Goal: Information Seeking & Learning: Learn about a topic

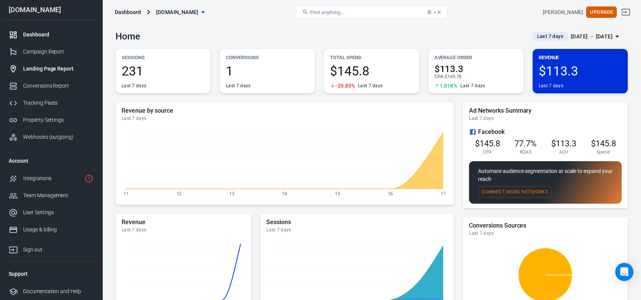
click at [38, 66] on div "Landing Page Report" at bounding box center [58, 69] width 70 height 8
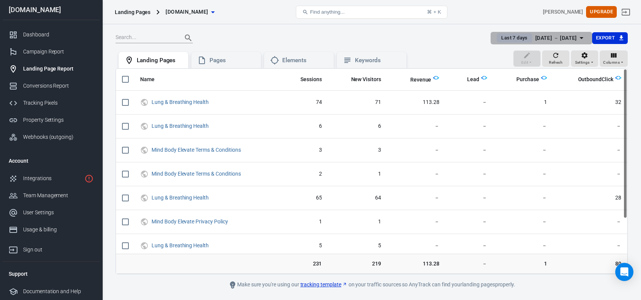
click at [535, 40] on div "Aug 12 － Aug 18, 2025" at bounding box center [556, 37] width 42 height 9
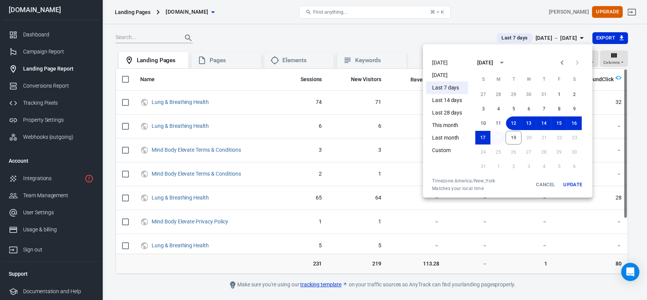
click at [500, 136] on button "18" at bounding box center [497, 138] width 15 height 14
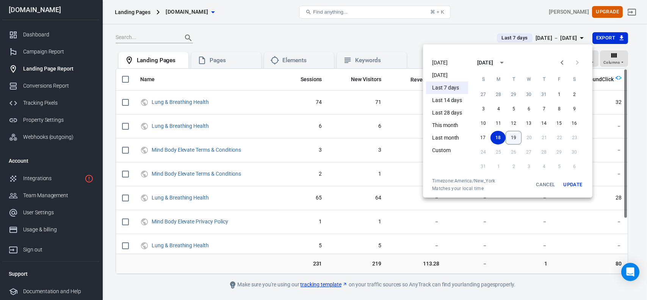
click at [512, 141] on button "19" at bounding box center [514, 138] width 16 height 14
click at [567, 186] on button "Update" at bounding box center [572, 185] width 24 height 14
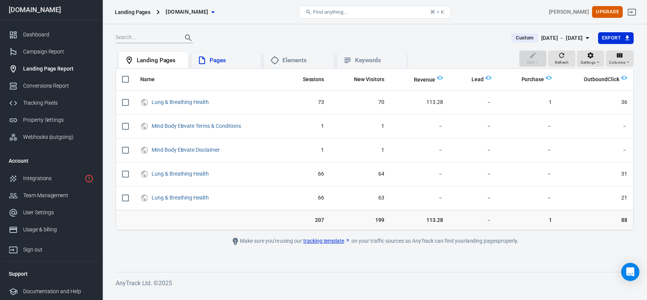
click at [210, 59] on div "Pages" at bounding box center [232, 60] width 45 height 8
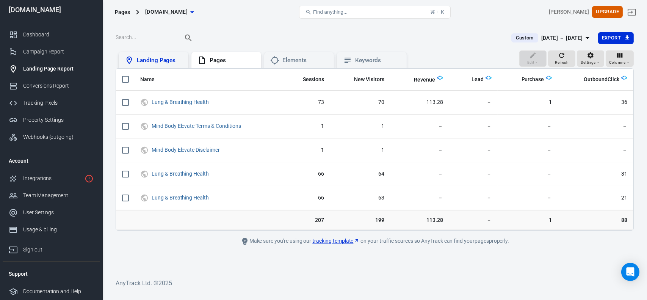
click at [167, 61] on div "Landing Pages" at bounding box center [159, 60] width 45 height 8
click at [303, 54] on div "Elements" at bounding box center [299, 60] width 70 height 17
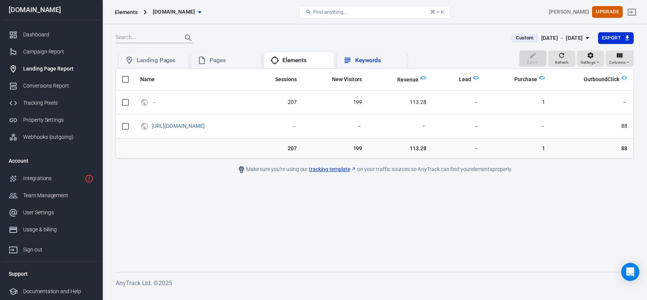
click at [362, 61] on div "Keywords" at bounding box center [377, 60] width 45 height 8
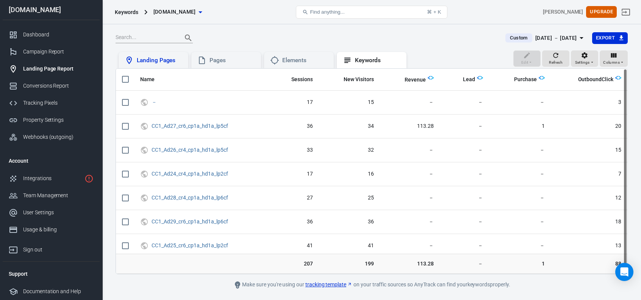
click at [159, 63] on div "Landing Pages" at bounding box center [159, 60] width 45 height 8
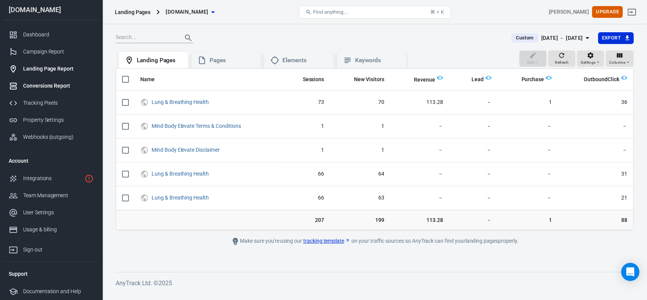
click at [36, 85] on div "Conversions Report" at bounding box center [58, 86] width 70 height 8
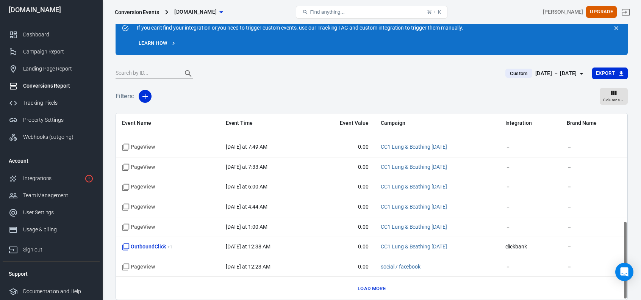
scroll to position [63, 0]
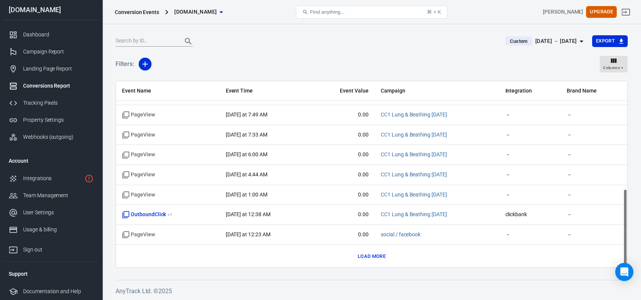
click at [369, 255] on button "Load more" at bounding box center [372, 256] width 32 height 12
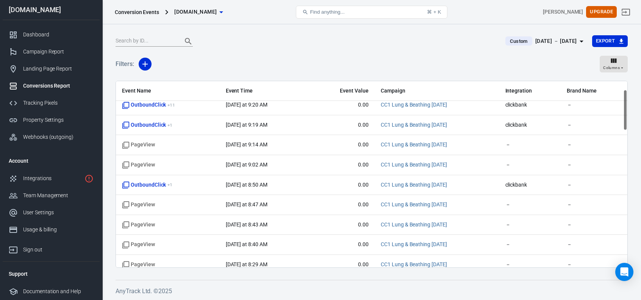
scroll to position [0, 0]
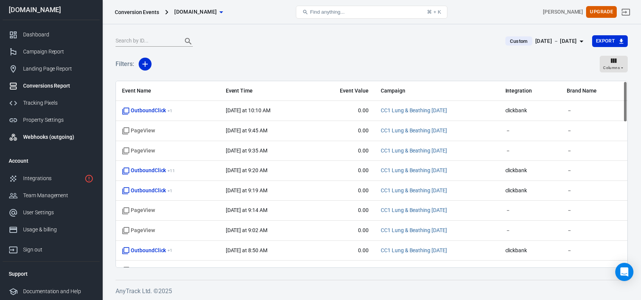
click at [41, 135] on div "Webhooks (outgoing)" at bounding box center [58, 137] width 70 height 8
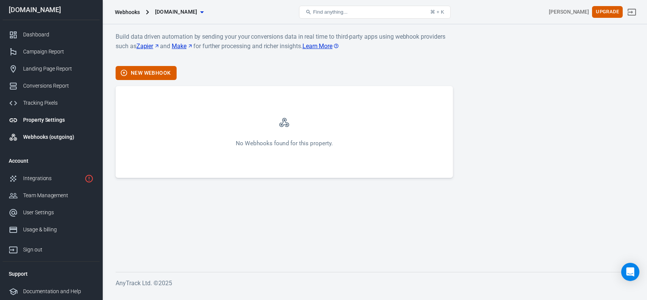
click at [39, 117] on div "Property Settings" at bounding box center [58, 120] width 70 height 8
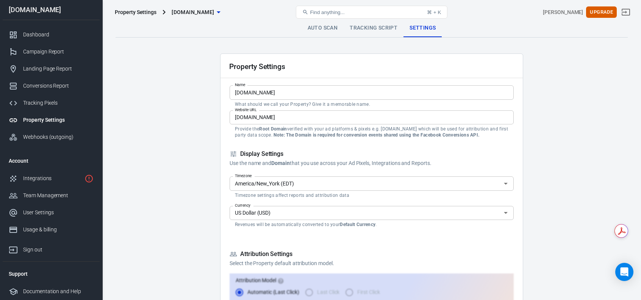
click at [294, 92] on input "mindbodyelevate.org" at bounding box center [372, 92] width 284 height 14
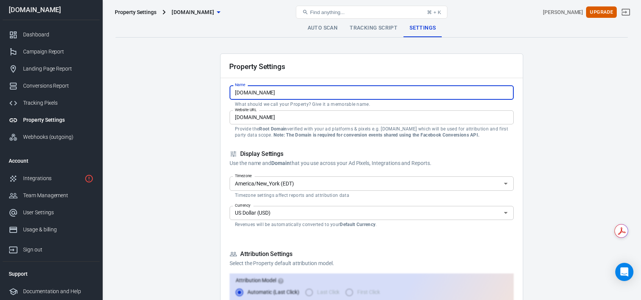
click at [294, 92] on input "mindbodyelevate.org" at bounding box center [372, 92] width 284 height 14
click at [293, 92] on input "mindbodyelevate.org" at bounding box center [372, 92] width 284 height 14
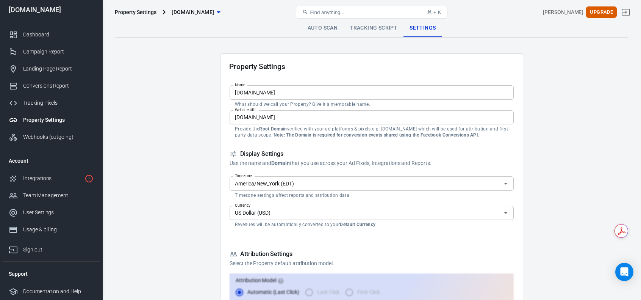
click at [252, 94] on input "mindbodyelevate.org" at bounding box center [372, 92] width 284 height 14
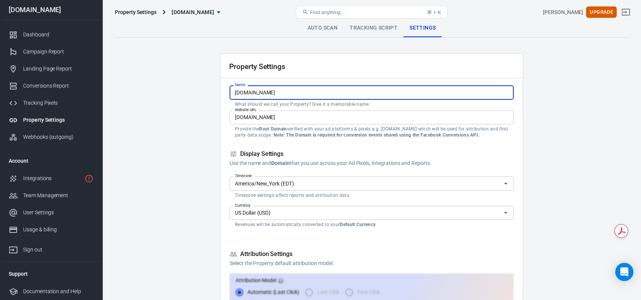
click at [252, 94] on input "mindbodyelevate.org" at bounding box center [372, 92] width 284 height 14
type input "Mind Body Elevate"
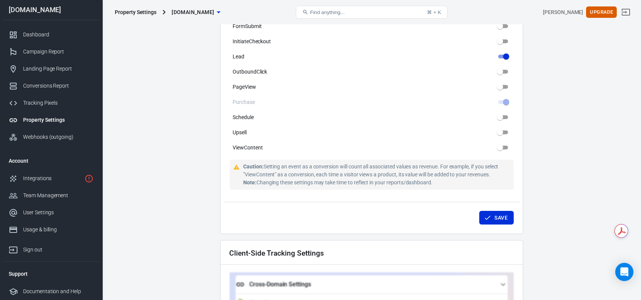
scroll to position [493, 0]
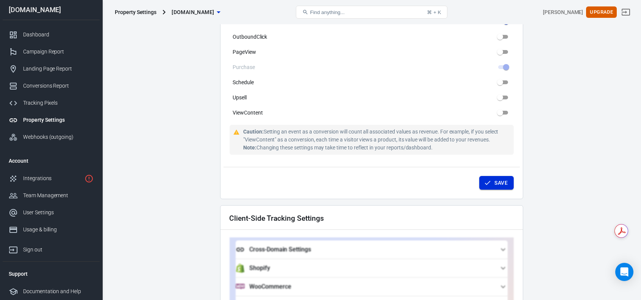
click at [486, 181] on button "Save" at bounding box center [496, 183] width 34 height 14
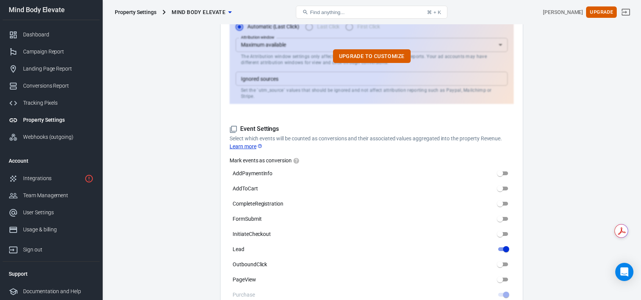
scroll to position [0, 0]
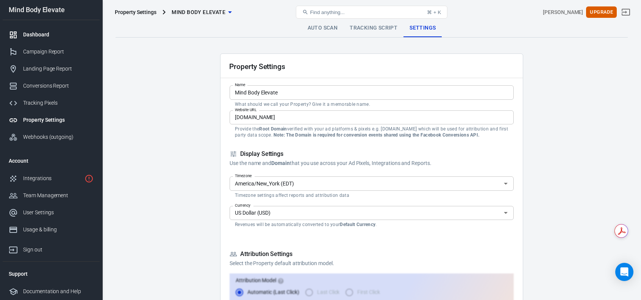
click at [42, 38] on div "Dashboard" at bounding box center [58, 35] width 70 height 8
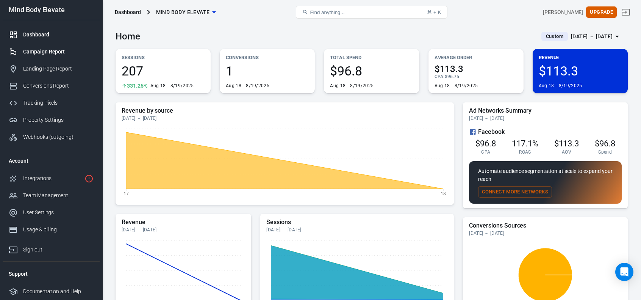
click at [30, 54] on div "Campaign Report" at bounding box center [58, 52] width 70 height 8
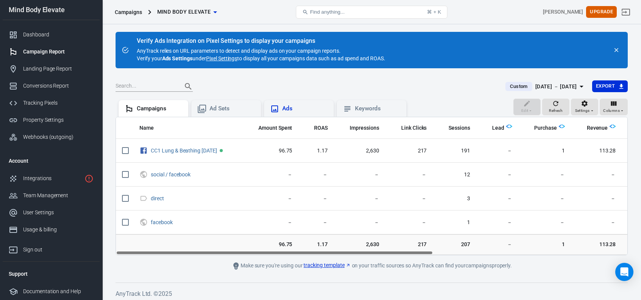
click at [283, 108] on div "Ads" at bounding box center [304, 109] width 45 height 8
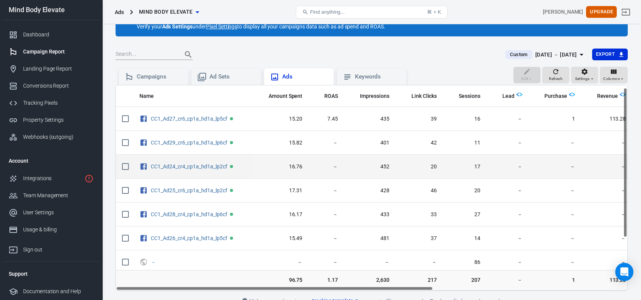
scroll to position [75, 0]
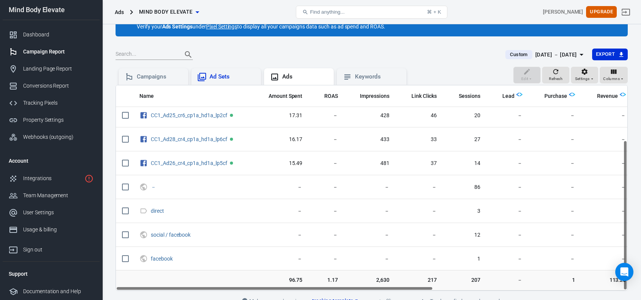
click at [222, 79] on div "Ad Sets" at bounding box center [232, 77] width 45 height 8
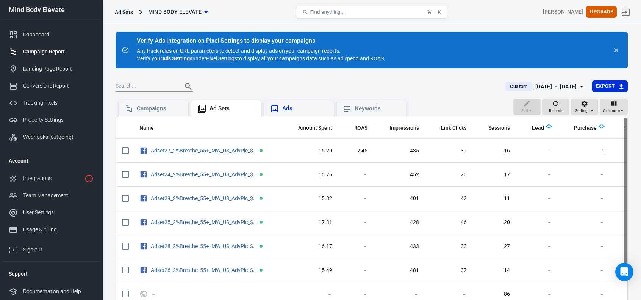
click at [289, 111] on div "Ads" at bounding box center [304, 109] width 45 height 8
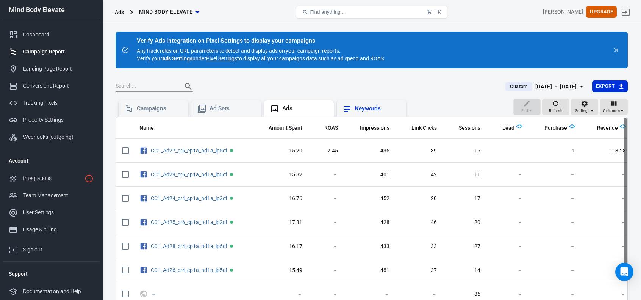
click at [352, 106] on div "Keywords" at bounding box center [372, 108] width 58 height 9
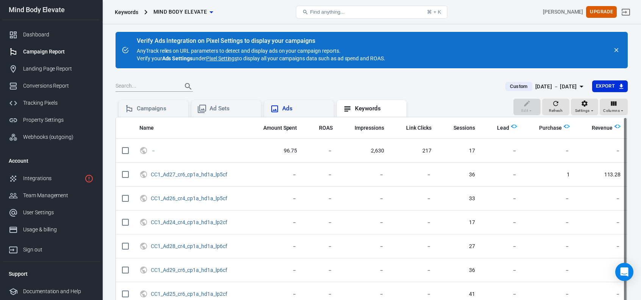
click at [298, 110] on div "Ads" at bounding box center [304, 109] width 45 height 8
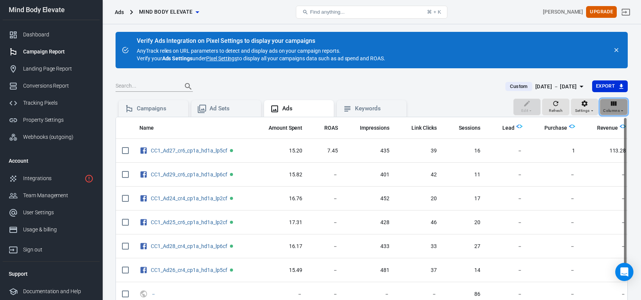
click at [617, 108] on span "Columns" at bounding box center [611, 110] width 17 height 7
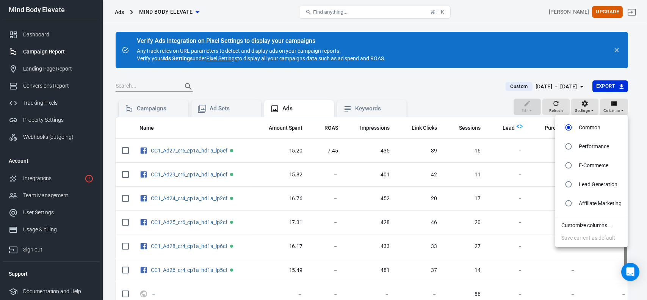
click at [568, 146] on input "radio" at bounding box center [568, 146] width 14 height 14
radio input "true"
radio input "false"
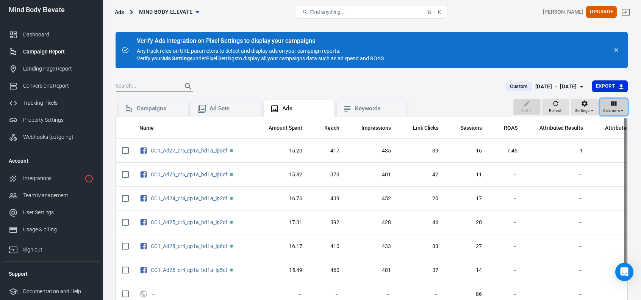
click at [621, 112] on icon "button" at bounding box center [622, 110] width 5 height 5
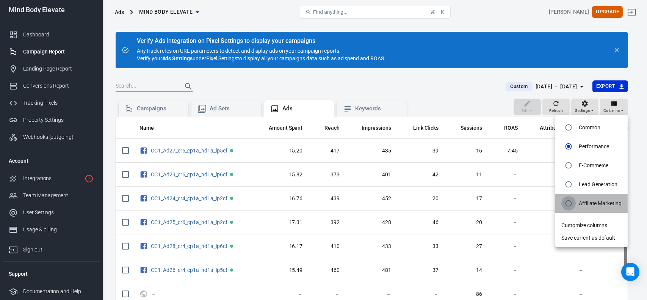
click at [570, 204] on input "radio" at bounding box center [568, 203] width 14 height 14
radio input "true"
radio input "false"
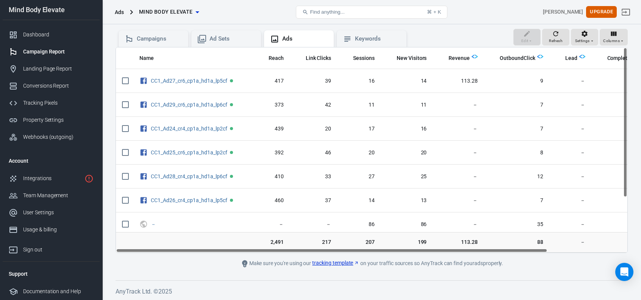
drag, startPoint x: 517, startPoint y: 249, endPoint x: 460, endPoint y: 239, distance: 57.2
click at [460, 239] on div "Name Reach Link Clicks Sessions New Visitors Revenue OutboundClick Lead Complet…" at bounding box center [372, 150] width 512 height 206
click at [518, 59] on span "OutboundClick" at bounding box center [517, 59] width 35 height 8
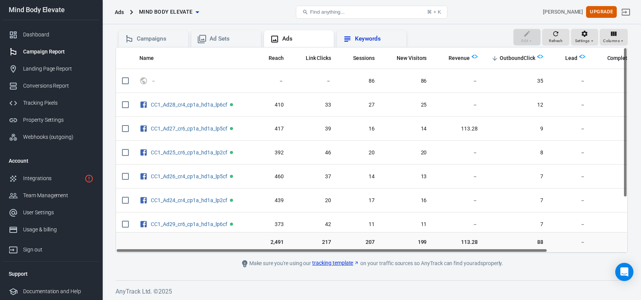
click at [383, 39] on div "Keywords" at bounding box center [377, 39] width 45 height 8
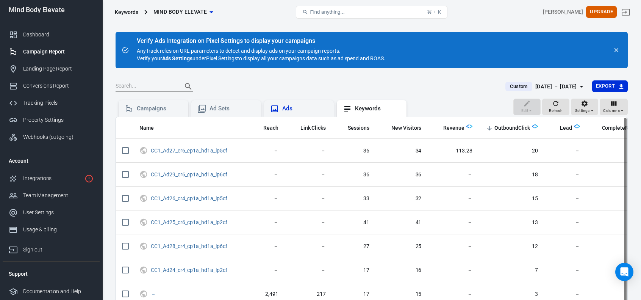
click at [292, 110] on div "Ads" at bounding box center [304, 109] width 45 height 8
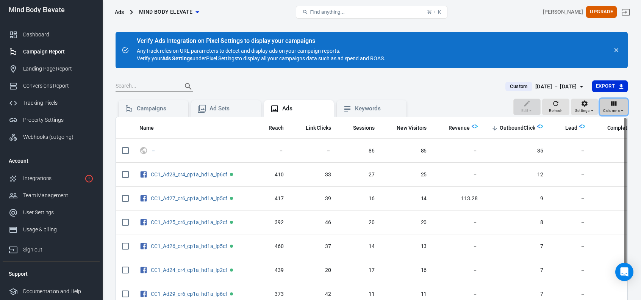
click at [607, 109] on span "Columns" at bounding box center [611, 110] width 17 height 7
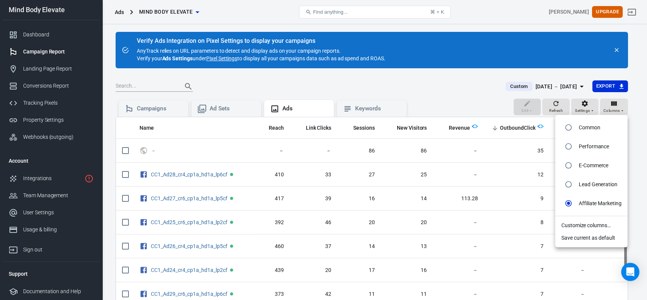
click at [580, 225] on li "Customize columns…" at bounding box center [591, 225] width 72 height 13
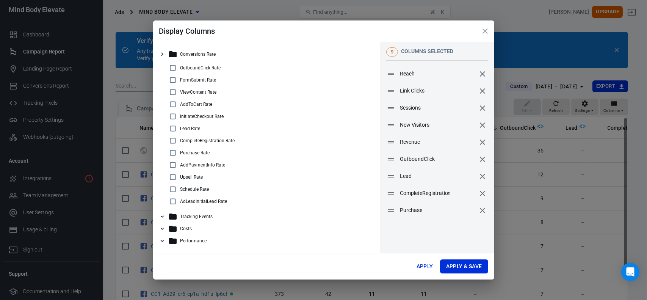
drag, startPoint x: 339, startPoint y: 30, endPoint x: 375, endPoint y: 35, distance: 36.0
click at [375, 35] on h2 "Display Columns" at bounding box center [323, 30] width 341 height 21
click at [478, 194] on icon "remove" at bounding box center [482, 193] width 9 height 9
click at [480, 176] on icon "remove" at bounding box center [482, 176] width 5 height 5
click at [171, 70] on input "checkbox" at bounding box center [172, 67] width 9 height 9
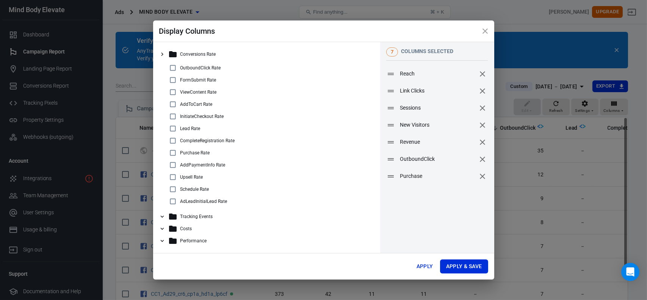
checkbox input "true"
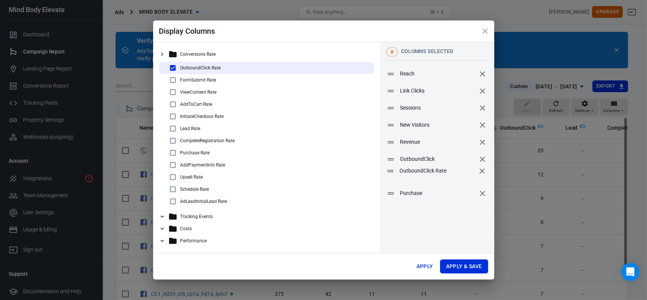
drag, startPoint x: 393, startPoint y: 194, endPoint x: 392, endPoint y: 172, distance: 22.4
click at [392, 172] on icon at bounding box center [390, 171] width 6 height 2
drag, startPoint x: 394, startPoint y: 108, endPoint x: 390, endPoint y: 86, distance: 22.2
click at [390, 86] on icon at bounding box center [387, 86] width 9 height 9
click at [174, 153] on input "checkbox" at bounding box center [172, 152] width 9 height 9
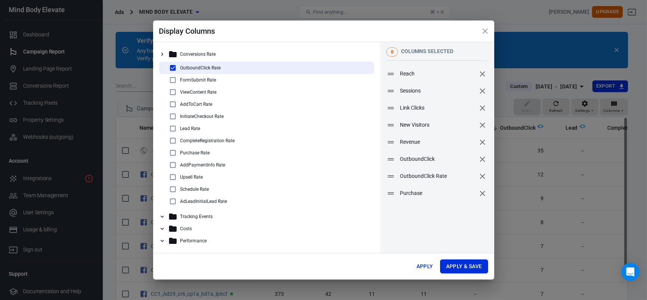
checkbox input "true"
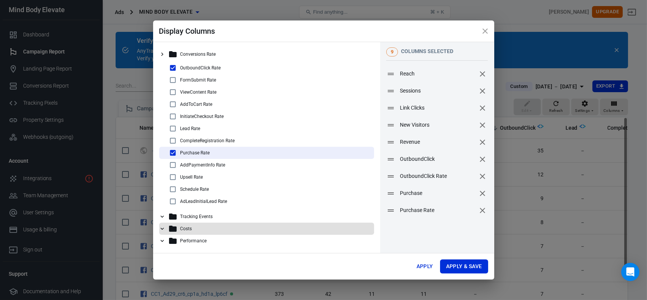
click at [163, 227] on icon at bounding box center [162, 228] width 7 height 7
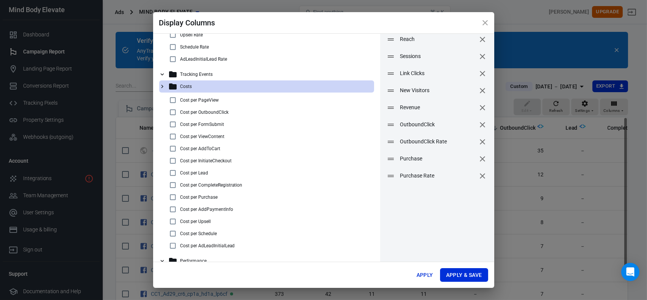
scroll to position [38, 0]
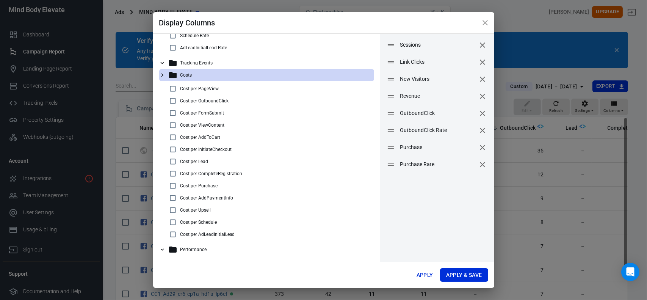
click at [162, 250] on icon at bounding box center [162, 249] width 7 height 7
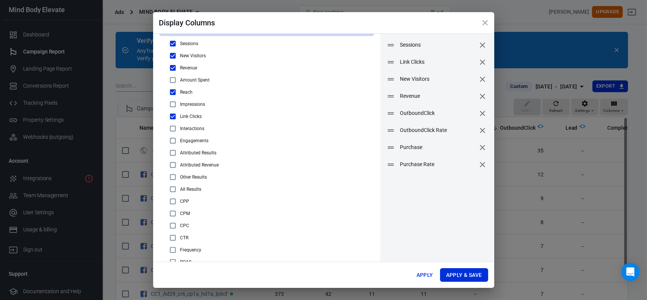
scroll to position [335, 0]
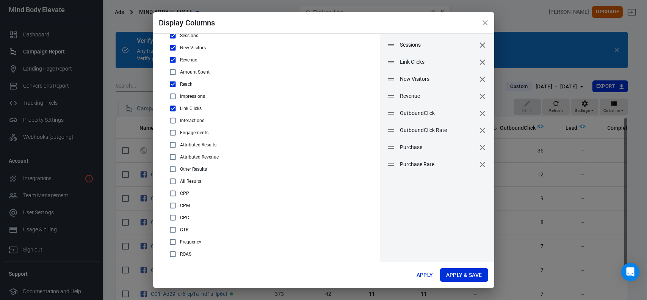
click at [173, 218] on input "checkbox" at bounding box center [172, 217] width 9 height 9
checkbox input "true"
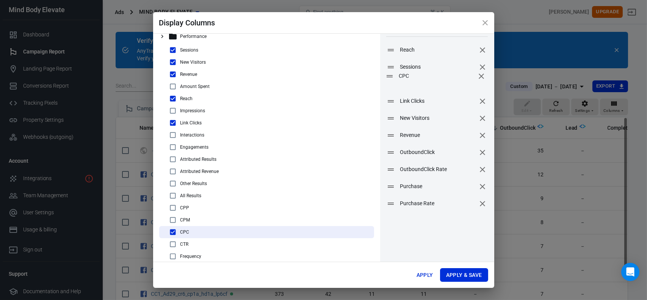
scroll to position [10, 0]
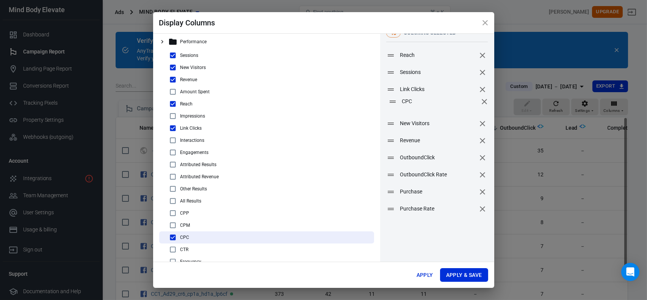
drag, startPoint x: 387, startPoint y: 182, endPoint x: 389, endPoint y: 101, distance: 80.4
click at [389, 101] on icon at bounding box center [392, 101] width 9 height 9
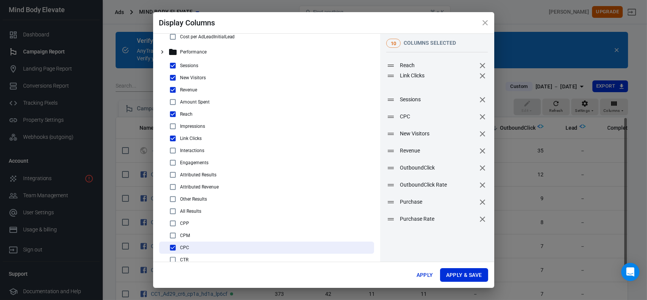
scroll to position [0, 0]
drag, startPoint x: 387, startPoint y: 89, endPoint x: 388, endPoint y: 66, distance: 22.7
click at [388, 66] on icon at bounding box center [391, 66] width 9 height 9
drag, startPoint x: 385, startPoint y: 117, endPoint x: 388, endPoint y: 83, distance: 35.0
click at [390, 83] on icon at bounding box center [393, 82] width 6 height 2
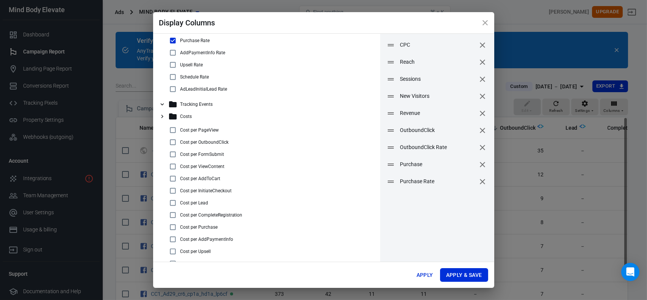
scroll to position [77, 0]
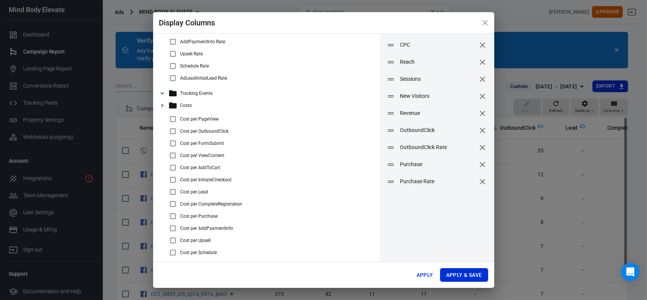
click at [172, 216] on input "checkbox" at bounding box center [172, 215] width 9 height 9
checkbox input "true"
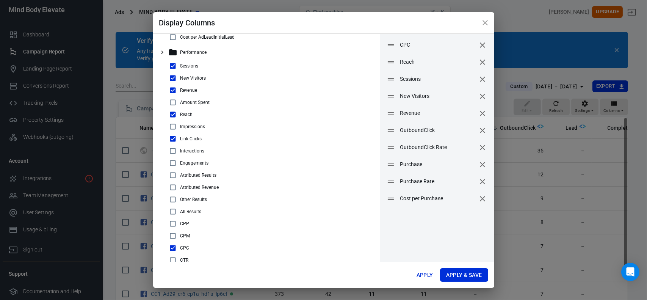
scroll to position [343, 0]
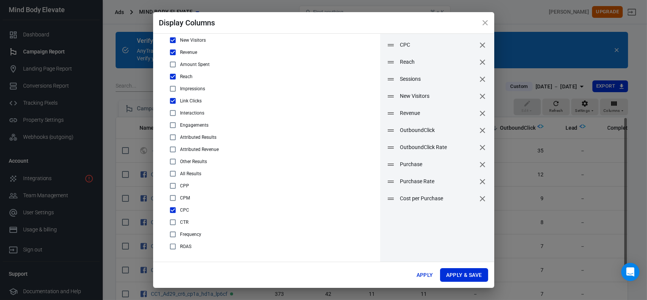
click at [175, 247] on input "checkbox" at bounding box center [172, 246] width 9 height 9
checkbox input "true"
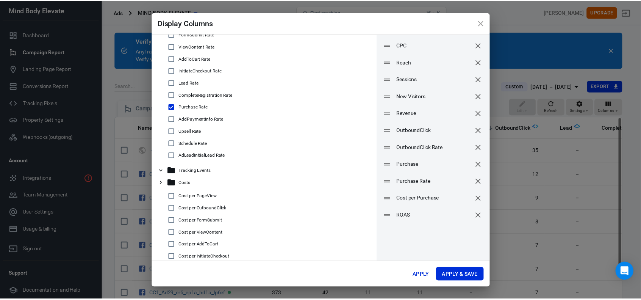
scroll to position [0, 0]
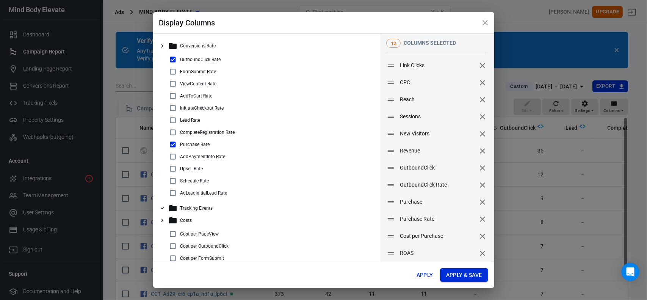
click at [453, 274] on button "Apply & Save" at bounding box center [464, 275] width 48 height 14
radio input "false"
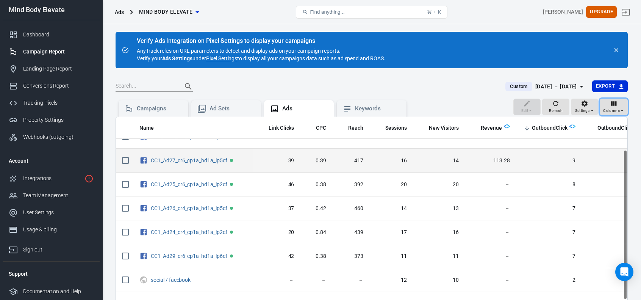
scroll to position [75, 0]
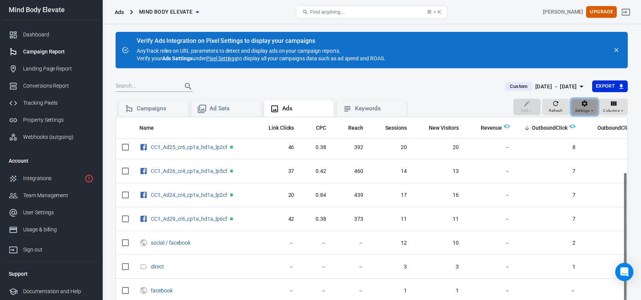
click at [579, 108] on span "Settings" at bounding box center [582, 110] width 15 height 7
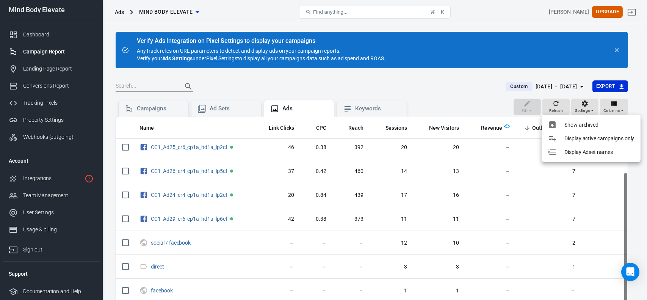
click at [452, 95] on div at bounding box center [323, 150] width 647 height 300
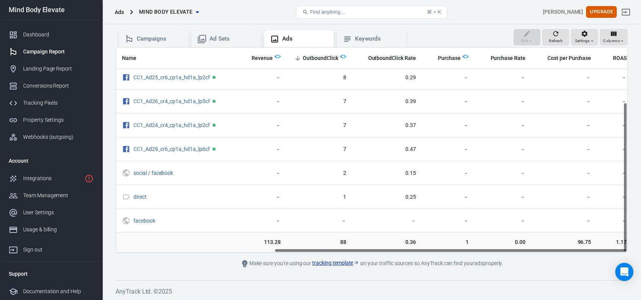
scroll to position [75, 230]
drag, startPoint x: 437, startPoint y: 249, endPoint x: 620, endPoint y: 250, distance: 182.3
click at [620, 250] on div "Name Link Clicks CPC Reach Sessions New Visitors Revenue OutboundClick Outbound…" at bounding box center [372, 149] width 512 height 205
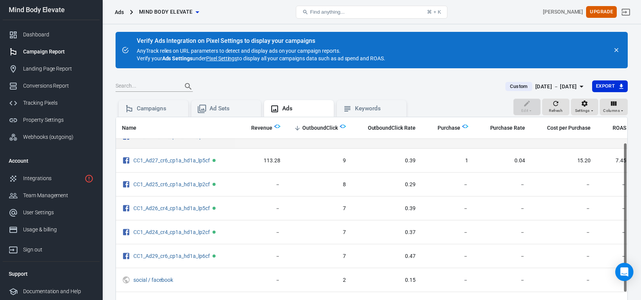
scroll to position [0, 230]
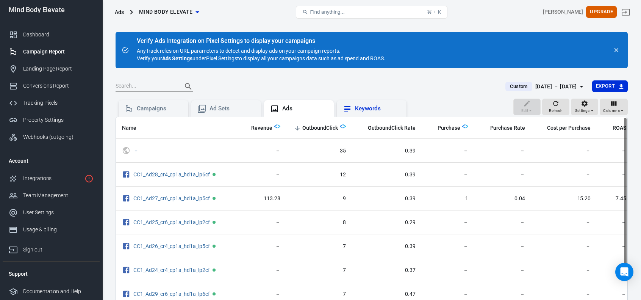
click at [360, 109] on div "Keywords" at bounding box center [377, 109] width 45 height 8
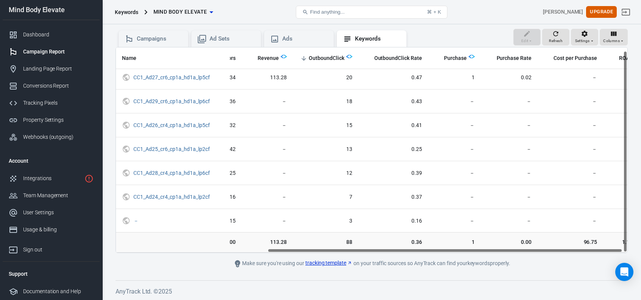
scroll to position [3, 224]
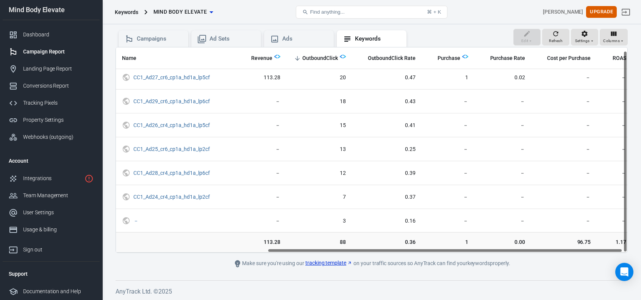
drag, startPoint x: 427, startPoint y: 250, endPoint x: 592, endPoint y: 235, distance: 164.7
click at [592, 235] on div "Name Link Clicks CPC Reach Sessions New Visitors Revenue OutboundClick Outbound…" at bounding box center [372, 150] width 512 height 206
drag, startPoint x: 508, startPoint y: 250, endPoint x: 520, endPoint y: 247, distance: 12.9
click at [520, 247] on div "Name Link Clicks CPC Reach Sessions New Visitors Revenue OutboundClick Outbound…" at bounding box center [372, 150] width 512 height 206
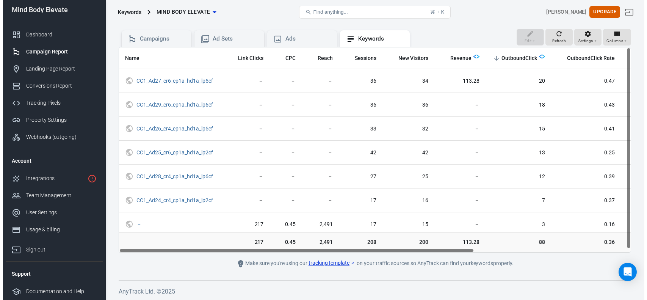
scroll to position [0, 0]
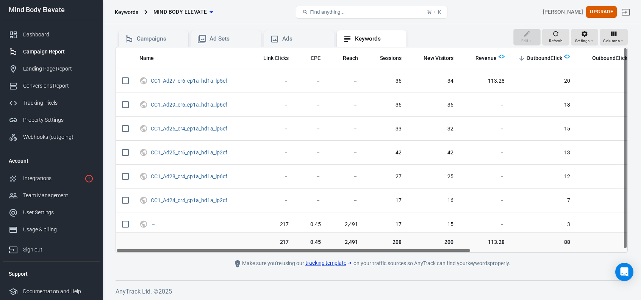
drag, startPoint x: 285, startPoint y: 249, endPoint x: 112, endPoint y: 201, distance: 179.4
click at [101, 230] on div "Keywords Mind Body Elevate Find anything... ⌘ + K Nathaniel McCowen Upgrade Min…" at bounding box center [320, 128] width 641 height 346
click at [609, 41] on span "Columns" at bounding box center [611, 41] width 17 height 7
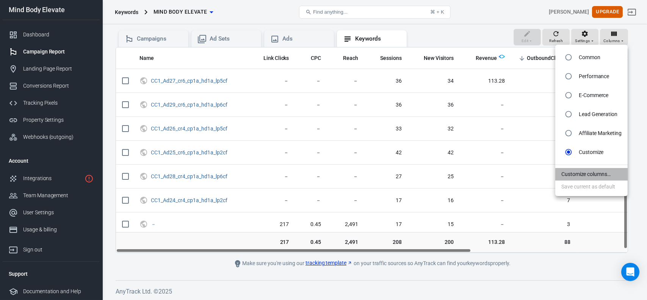
click at [574, 178] on li "Customize columns…" at bounding box center [591, 174] width 72 height 13
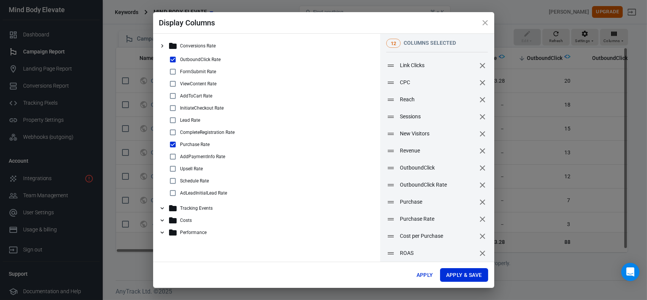
click at [478, 101] on icon "remove" at bounding box center [482, 99] width 9 height 9
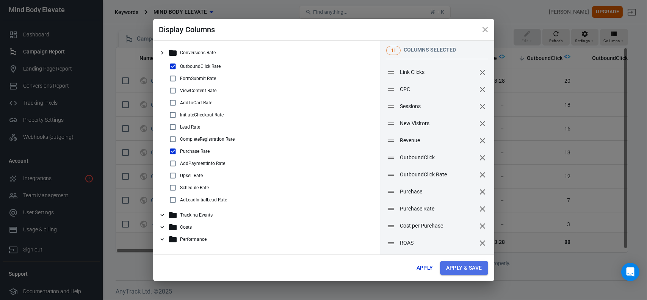
click at [459, 267] on button "Apply & Save" at bounding box center [464, 268] width 48 height 14
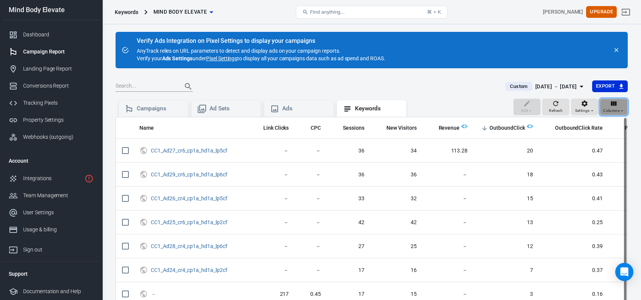
click at [613, 109] on span "Columns" at bounding box center [611, 110] width 17 height 7
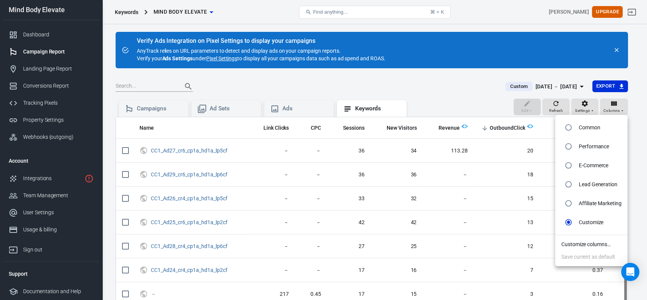
click at [582, 243] on li "Customize columns…" at bounding box center [591, 244] width 72 height 13
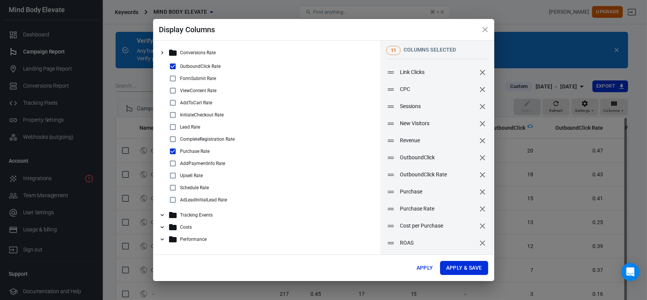
click at [478, 106] on icon "remove" at bounding box center [482, 106] width 9 height 9
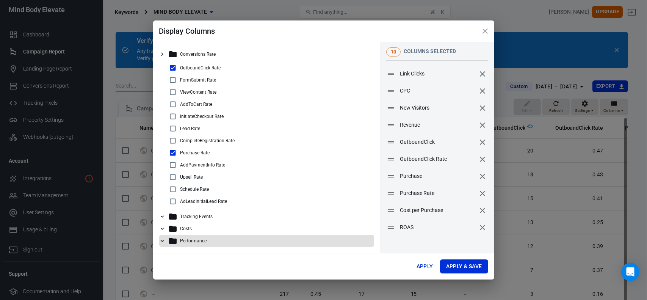
click at [163, 239] on icon at bounding box center [162, 240] width 7 height 7
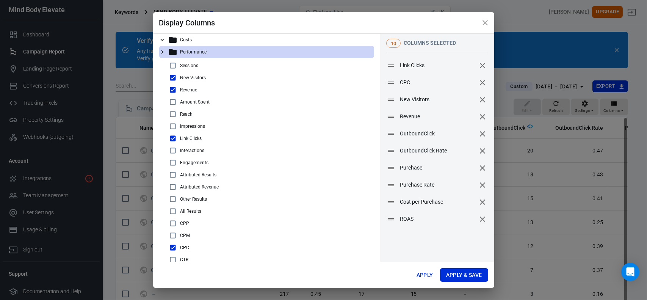
scroll to position [38, 0]
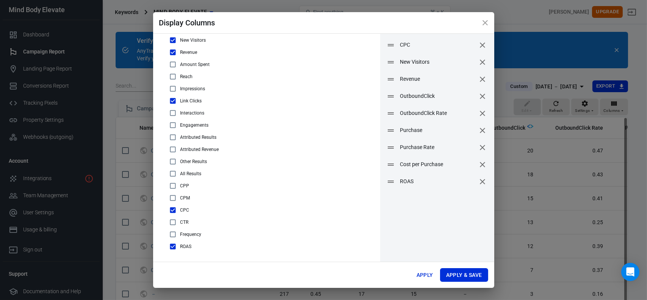
click at [174, 221] on input "checkbox" at bounding box center [172, 222] width 9 height 9
checkbox input "true"
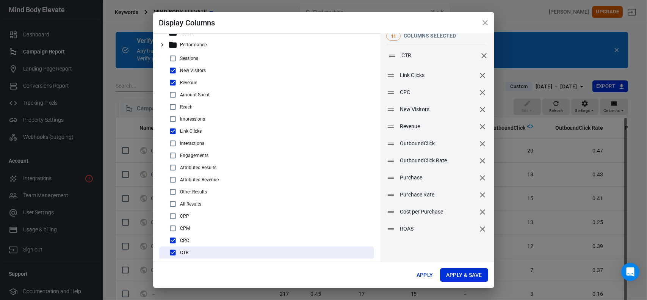
scroll to position [0, 0]
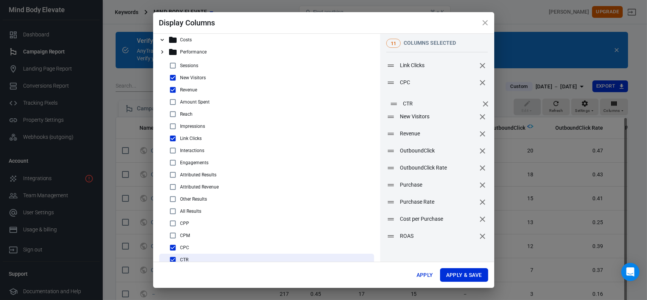
drag, startPoint x: 386, startPoint y: 199, endPoint x: 388, endPoint y: 103, distance: 96.3
click at [391, 103] on icon at bounding box center [394, 104] width 6 height 2
drag, startPoint x: 388, startPoint y: 134, endPoint x: 390, endPoint y: 170, distance: 36.0
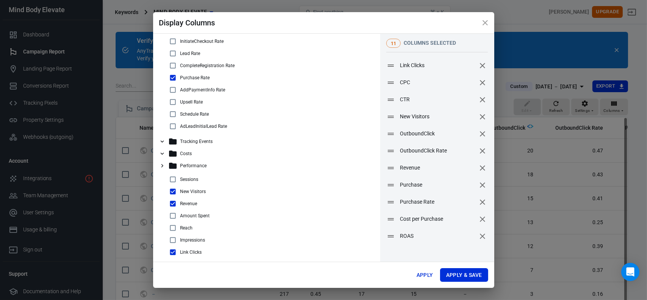
click at [160, 164] on icon at bounding box center [162, 165] width 7 height 7
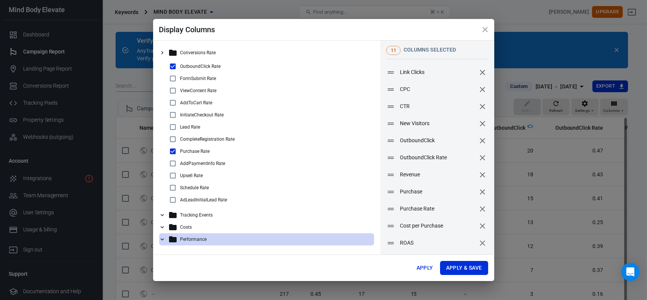
scroll to position [0, 0]
click at [162, 225] on icon at bounding box center [162, 227] width 7 height 7
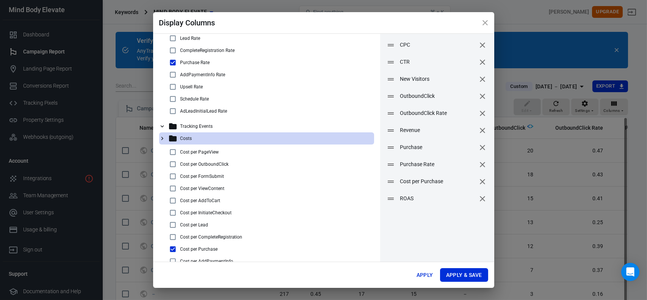
scroll to position [32, 0]
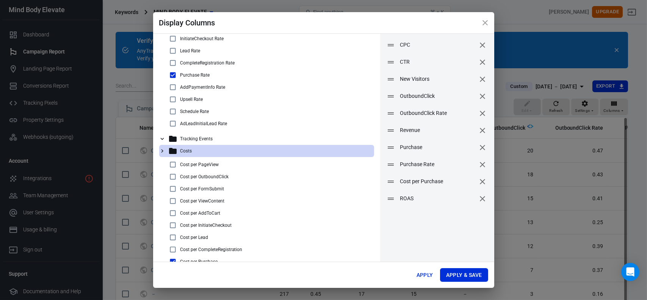
click at [163, 152] on icon at bounding box center [162, 150] width 7 height 7
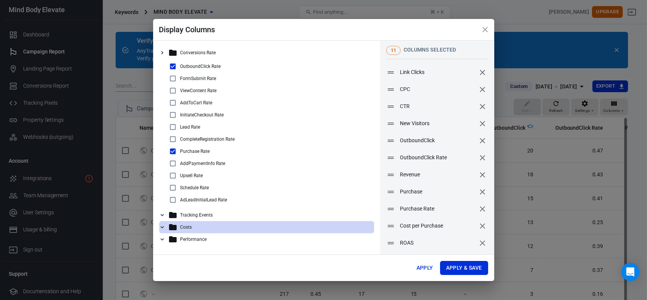
scroll to position [0, 0]
click at [164, 213] on icon at bounding box center [162, 214] width 7 height 7
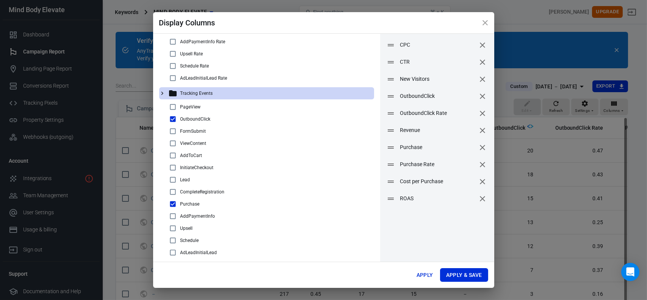
scroll to position [70, 0]
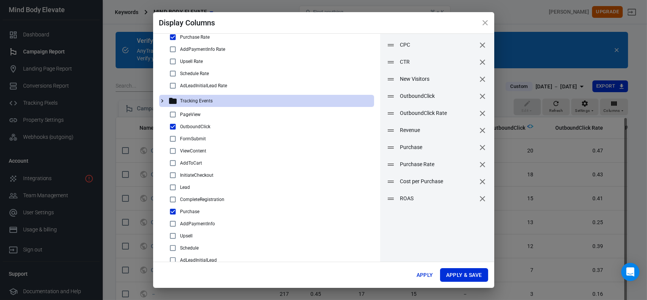
click at [160, 100] on icon at bounding box center [162, 100] width 7 height 7
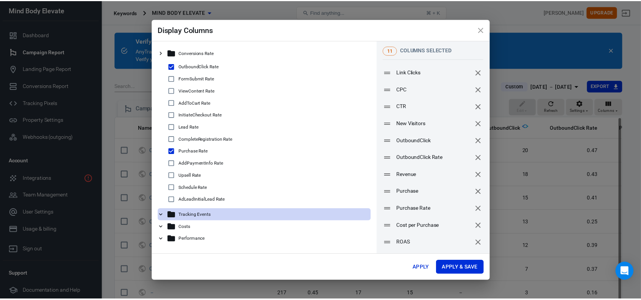
scroll to position [0, 0]
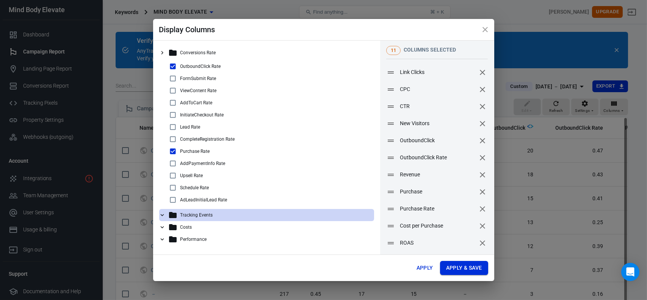
click at [456, 266] on button "Apply & Save" at bounding box center [464, 268] width 48 height 14
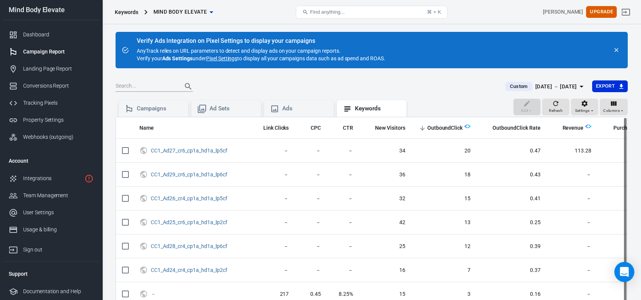
click at [625, 272] on icon "Open Intercom Messenger" at bounding box center [624, 272] width 9 height 10
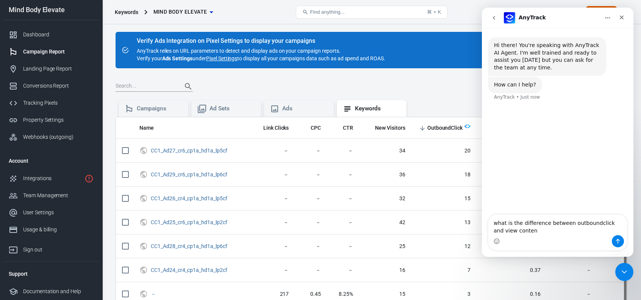
type textarea "what is the difference between outboundclick and view content"
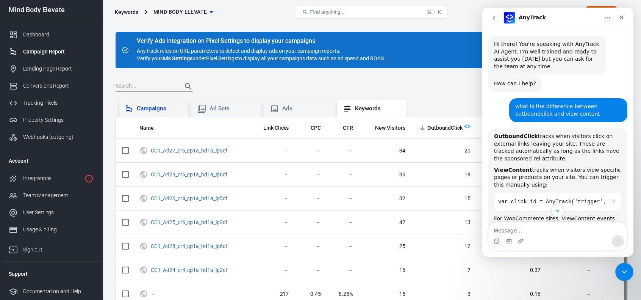
click at [150, 108] on div "Campaigns" at bounding box center [159, 109] width 45 height 8
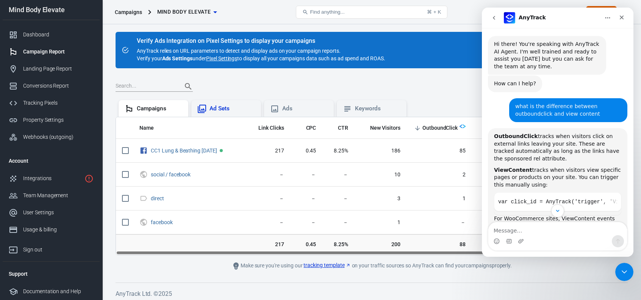
click at [211, 112] on div "Ad Sets" at bounding box center [232, 109] width 45 height 8
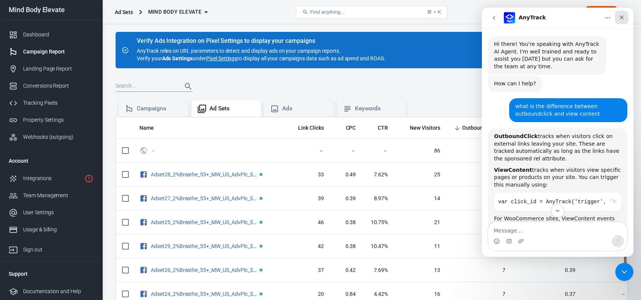
click at [624, 16] on icon "Close" at bounding box center [622, 17] width 6 height 6
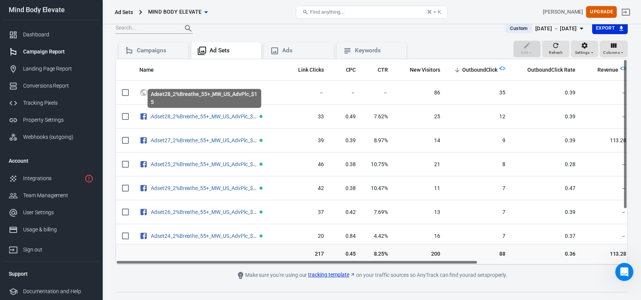
scroll to position [70, 0]
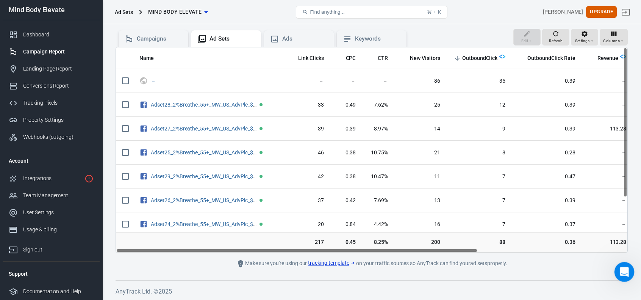
click at [626, 274] on icon "Open Intercom Messenger" at bounding box center [623, 271] width 13 height 13
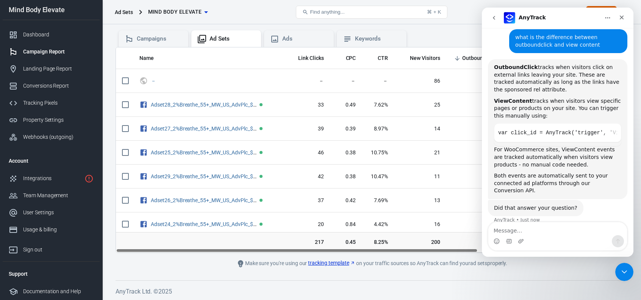
scroll to position [75, 0]
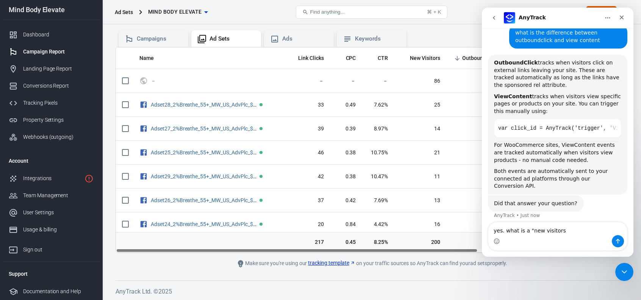
type textarea "yes. what is a "new visitors""
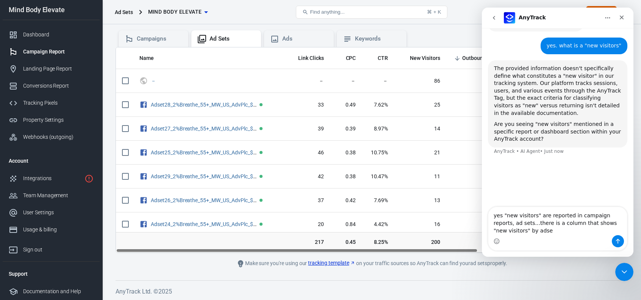
scroll to position [254, 0]
type textarea "yes "new visitors" are reported in campaign reports, ad sets...there is a colum…"
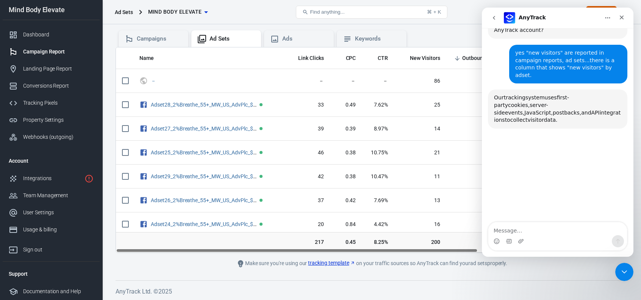
scroll to position [377, 0]
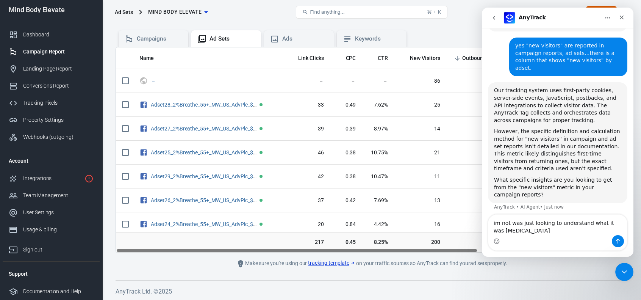
type textarea "im not was just looking to understand what it was measuring"
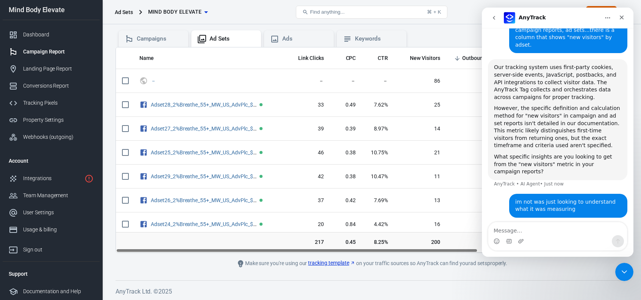
scroll to position [402, 0]
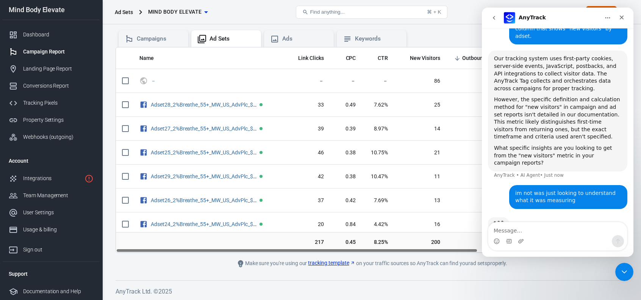
click at [438, 287] on h6 "AnyTrack Ltd. © 2025" at bounding box center [372, 290] width 512 height 9
click at [494, 21] on button "go back" at bounding box center [494, 18] width 14 height 14
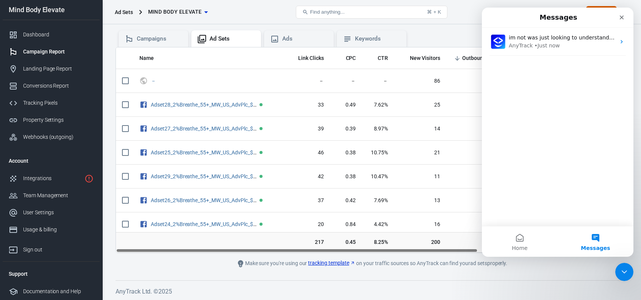
scroll to position [400, 0]
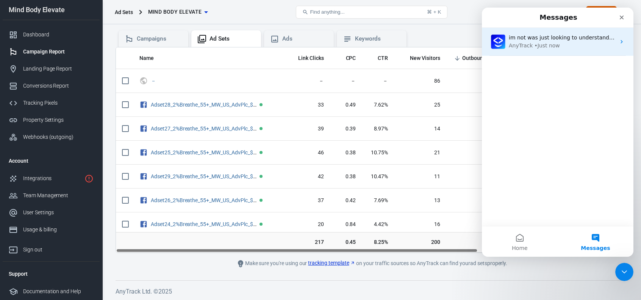
click at [611, 37] on span "im not was just looking to understand what it was measuring" at bounding box center [590, 37] width 162 height 6
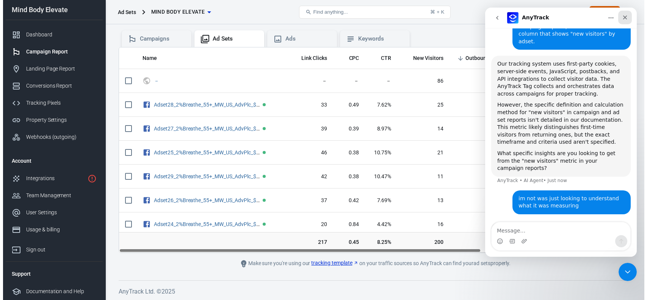
scroll to position [402, 0]
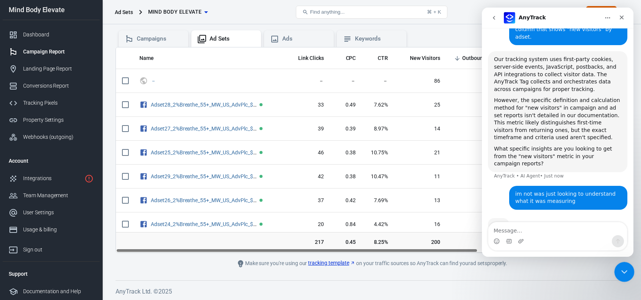
click at [625, 274] on icon "Close Intercom Messenger" at bounding box center [623, 270] width 9 height 9
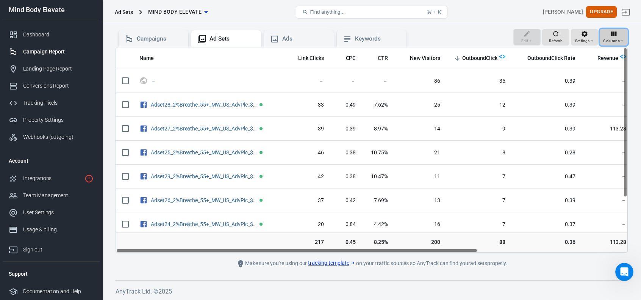
click at [613, 42] on span "Columns" at bounding box center [611, 41] width 17 height 7
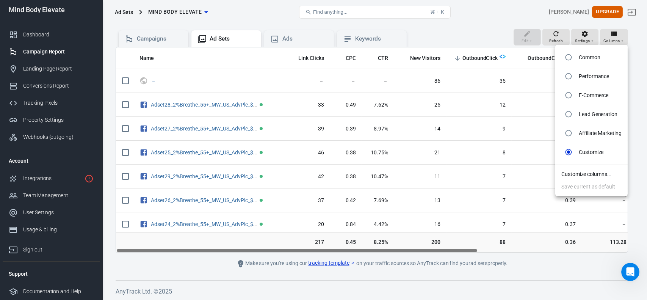
scroll to position [534, 0]
click at [570, 173] on li "Customize columns…" at bounding box center [591, 174] width 72 height 13
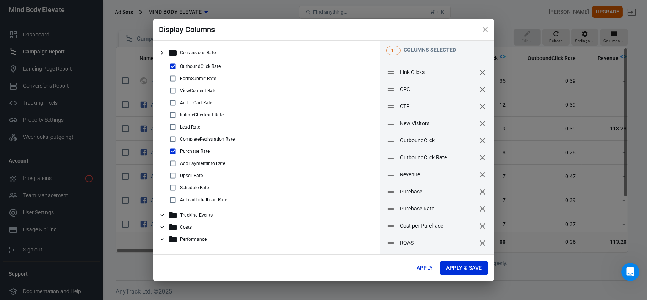
click at [482, 122] on button "remove" at bounding box center [482, 123] width 13 height 13
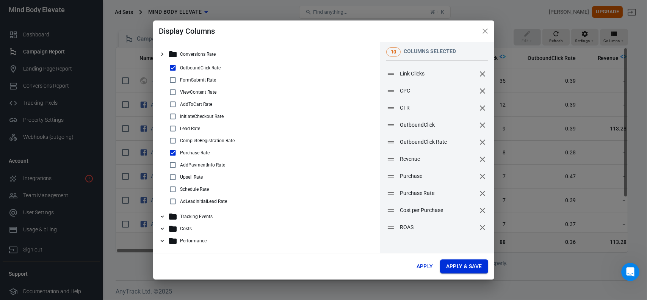
click at [469, 268] on button "Apply & Save" at bounding box center [464, 266] width 48 height 14
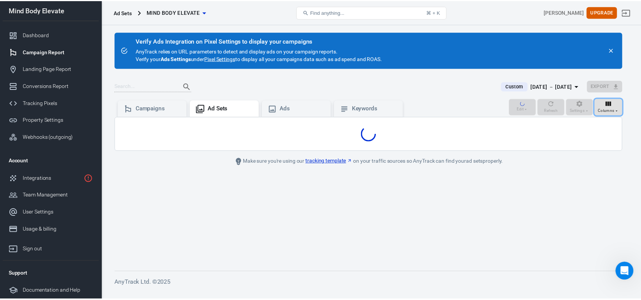
scroll to position [0, 0]
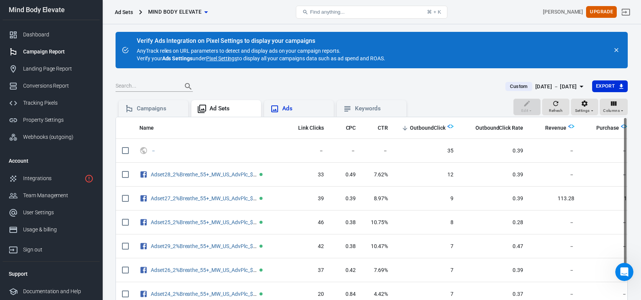
click at [296, 108] on div "Ads" at bounding box center [304, 109] width 45 height 8
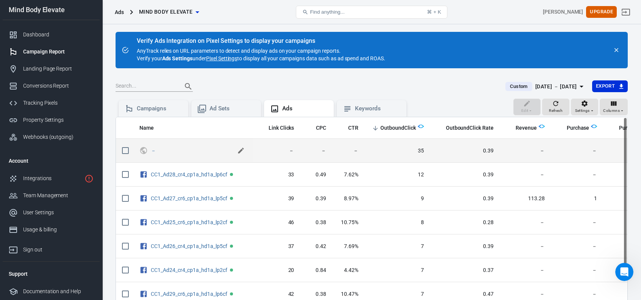
click at [241, 151] on icon "scrollable content" at bounding box center [241, 151] width 6 height 6
click at [241, 149] on icon "scrollable content" at bounding box center [241, 150] width 9 height 9
click at [144, 152] on icon "UTM & Web Traffic" at bounding box center [143, 150] width 7 height 7
click at [146, 150] on icon "UTM & Web Traffic" at bounding box center [143, 150] width 8 height 9
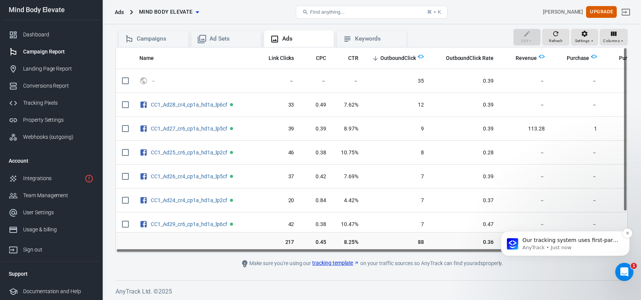
click at [531, 246] on p "AnyTrack • Just now" at bounding box center [572, 247] width 98 height 7
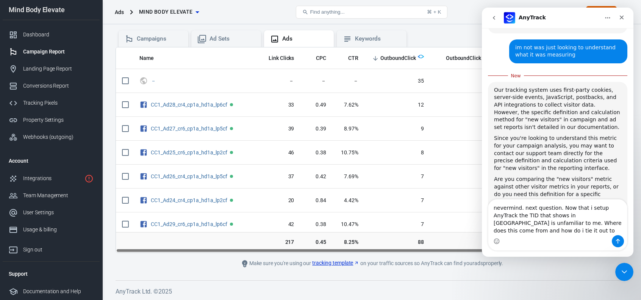
scroll to position [547, 0]
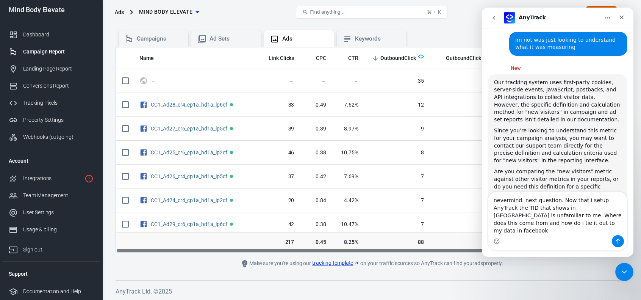
type textarea "nevermind. next question. Now that i setup AnyTrack the TID that shows in Click…"
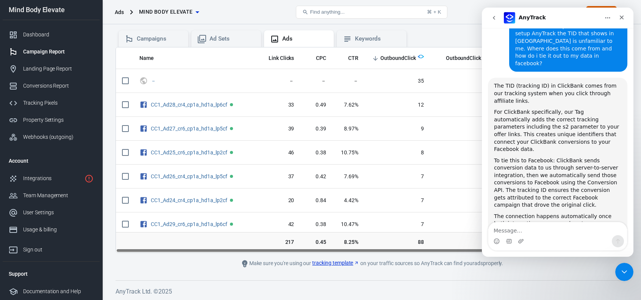
scroll to position [734, 0]
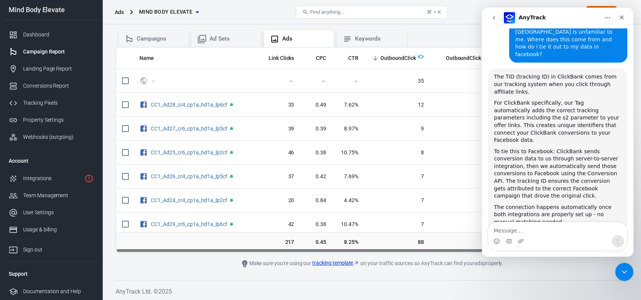
click at [446, 33] on div "Edit Refresh Settings Columns Campaigns Ad Sets Ads Keywords" at bounding box center [372, 38] width 512 height 18
click at [626, 275] on div "Close Intercom Messenger" at bounding box center [623, 270] width 18 height 18
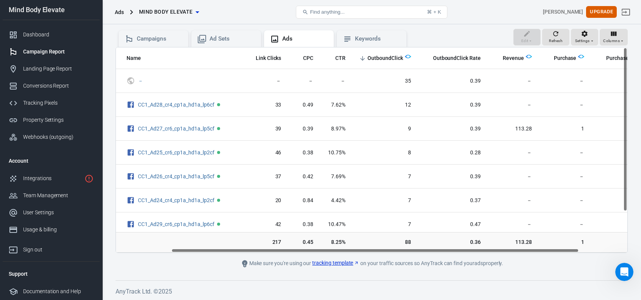
scroll to position [0, 0]
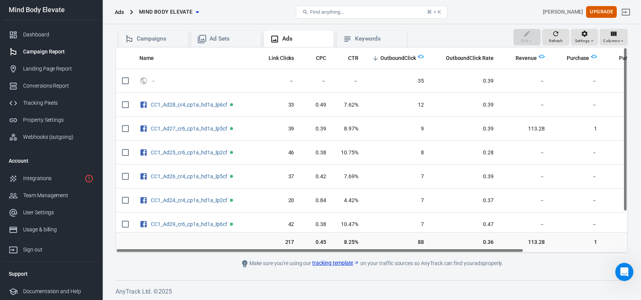
drag, startPoint x: 451, startPoint y: 251, endPoint x: 427, endPoint y: 255, distance: 24.9
click at [427, 255] on main "Verify Ads Integration on Pixel Settings to display your campaigns AnyTrack rel…" at bounding box center [372, 115] width 512 height 306
drag, startPoint x: 327, startPoint y: 251, endPoint x: 308, endPoint y: 233, distance: 25.7
click at [302, 241] on div "Name Link Clicks CPC CTR OutboundClick OutboundClick Rate Revenue Purchase Purc…" at bounding box center [372, 150] width 512 height 206
drag, startPoint x: 478, startPoint y: 250, endPoint x: 433, endPoint y: 241, distance: 45.9
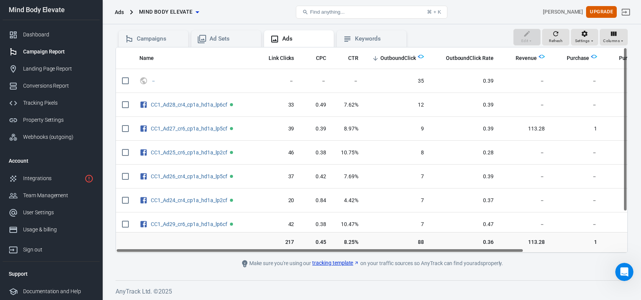
click at [434, 242] on div "Name Link Clicks CPC CTR OutboundClick OutboundClick Rate Revenue Purchase Purc…" at bounding box center [372, 150] width 512 height 206
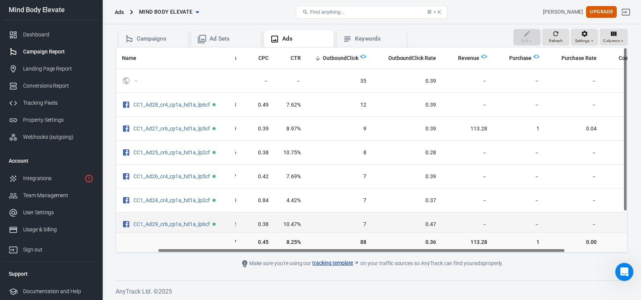
drag, startPoint x: 488, startPoint y: 249, endPoint x: 540, endPoint y: 215, distance: 62.3
click at [536, 239] on div "Name Link Clicks CPC CTR OutboundClick OutboundClick Rate Revenue Purchase Purc…" at bounding box center [372, 150] width 512 height 206
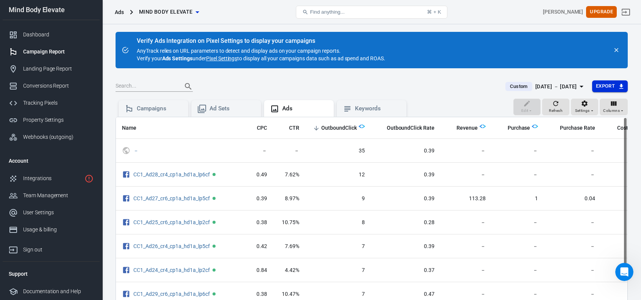
click at [604, 89] on button "Export" at bounding box center [610, 86] width 36 height 12
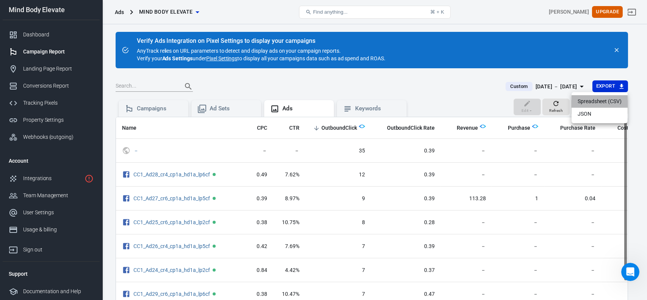
click at [585, 101] on li "Spreadsheet (CSV)" at bounding box center [599, 101] width 56 height 13
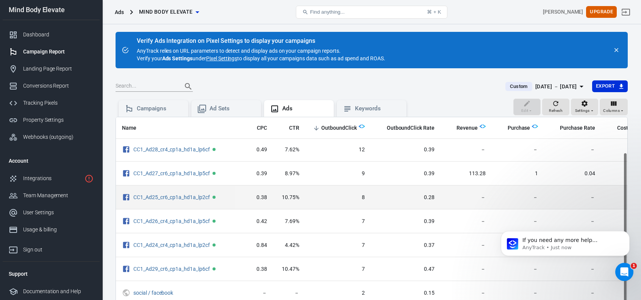
scroll to position [51, 59]
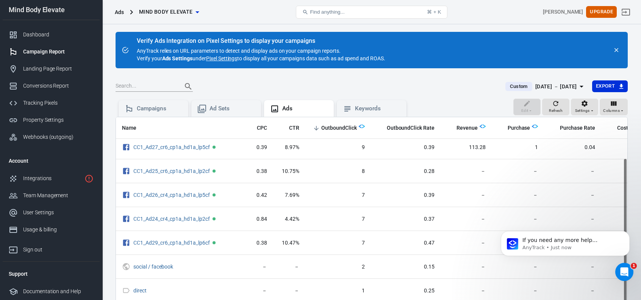
click at [449, 89] on div at bounding box center [306, 86] width 381 height 11
click at [611, 241] on p "If you need any more help understanding the TID or how it links your ClickBank …" at bounding box center [572, 240] width 98 height 8
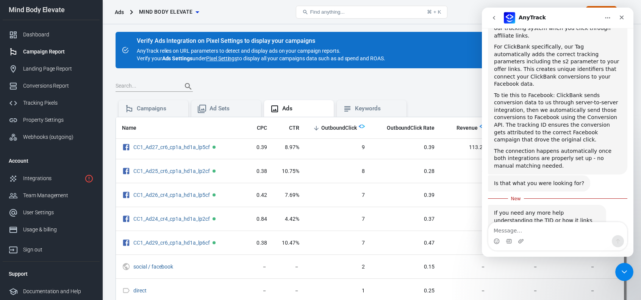
scroll to position [793, 0]
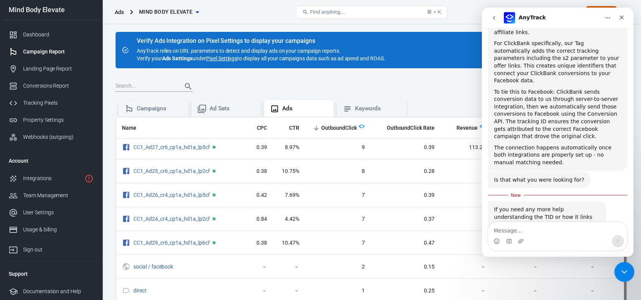
click at [621, 273] on icon "Close Intercom Messenger" at bounding box center [623, 270] width 9 height 9
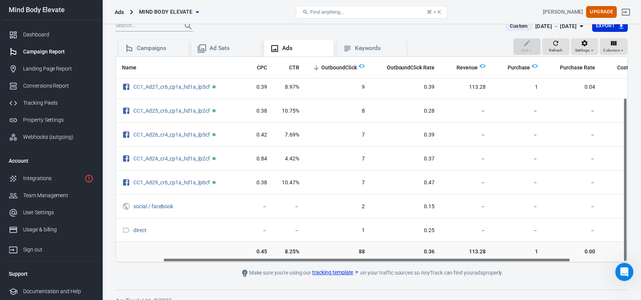
scroll to position [70, 0]
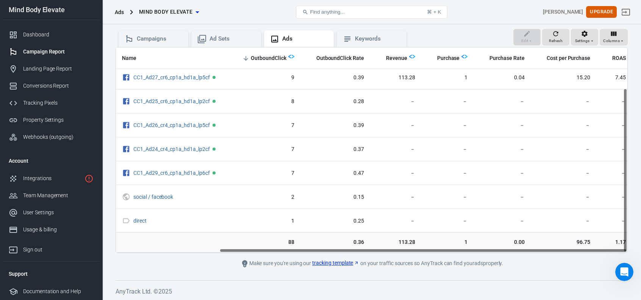
drag, startPoint x: 553, startPoint y: 248, endPoint x: 644, endPoint y: 244, distance: 91.1
click at [641, 244] on html "Ads Mind Body Elevate Find anything... ⌘ + K Nathaniel McCowen Upgrade Mind Bod…" at bounding box center [320, 115] width 641 height 370
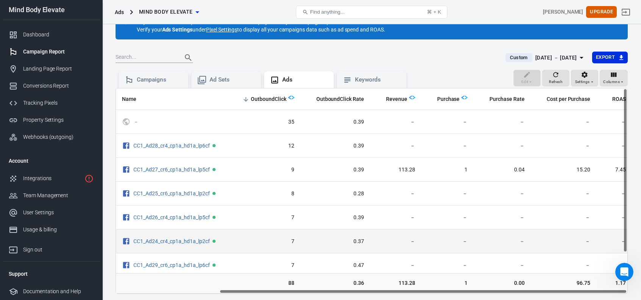
scroll to position [0, 0]
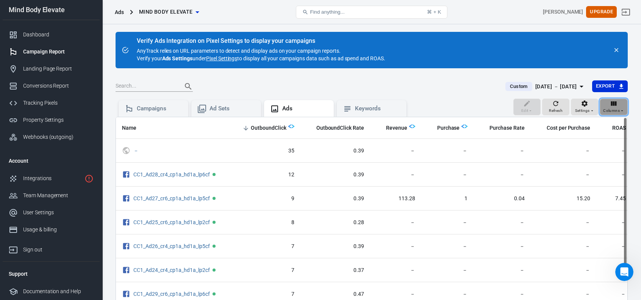
click at [611, 112] on span "Columns" at bounding box center [611, 110] width 17 height 7
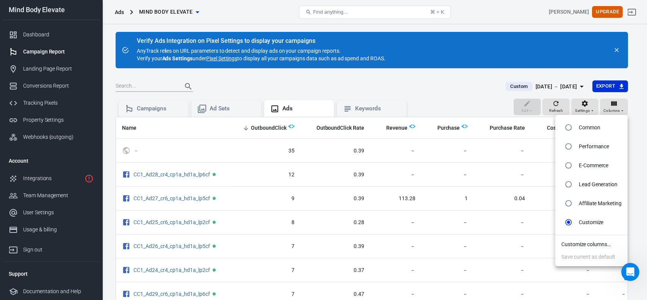
click at [585, 109] on div at bounding box center [323, 150] width 647 height 300
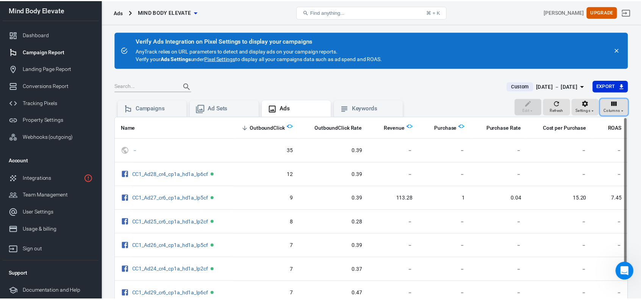
scroll to position [0, 124]
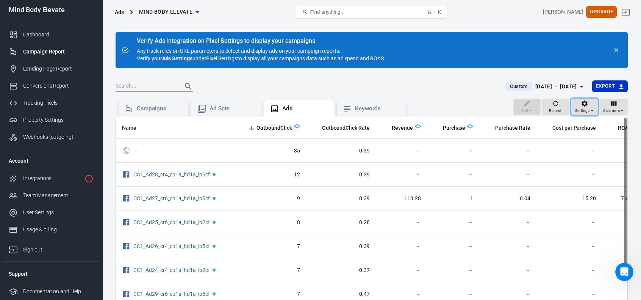
click at [585, 109] on span "Settings" at bounding box center [582, 110] width 15 height 7
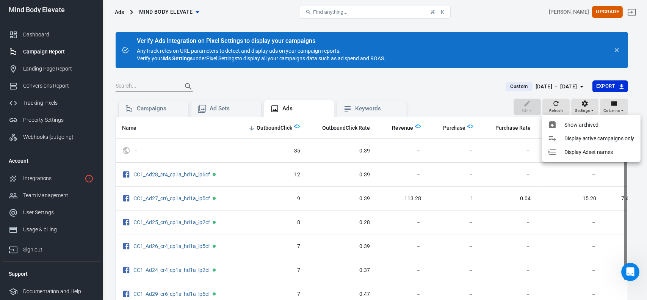
click at [553, 105] on div at bounding box center [323, 150] width 647 height 300
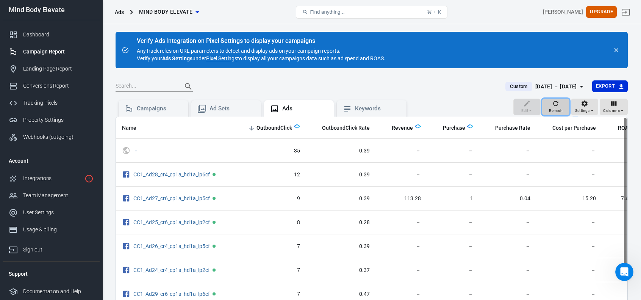
click at [553, 110] on span "Refresh" at bounding box center [556, 110] width 14 height 7
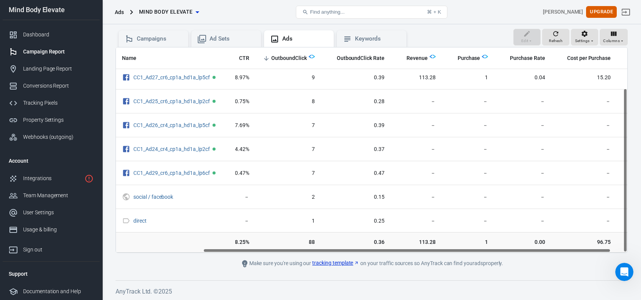
scroll to position [51, 130]
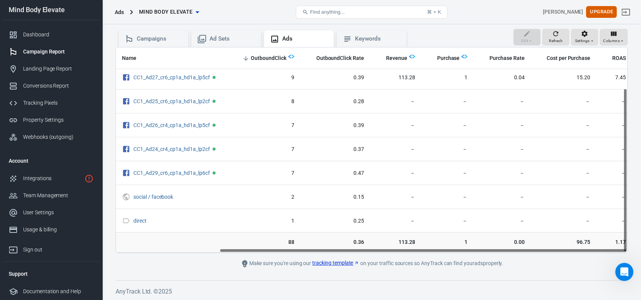
drag, startPoint x: 496, startPoint y: 249, endPoint x: 604, endPoint y: 242, distance: 108.6
click at [614, 243] on div "Name Link Clicks CPC CTR OutboundClick OutboundClick Rate Revenue Purchase Purc…" at bounding box center [372, 150] width 512 height 206
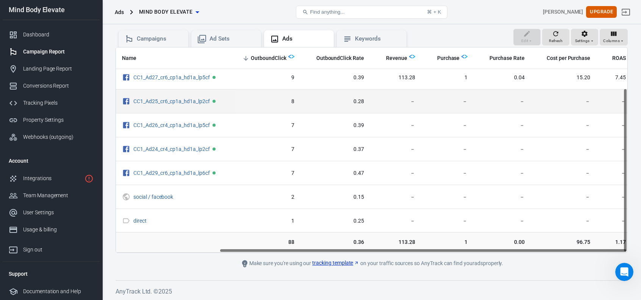
drag, startPoint x: 393, startPoint y: 249, endPoint x: 518, endPoint y: 106, distance: 190.4
click at [465, 242] on div "Name Link Clicks CPC CTR OutboundClick OutboundClick Rate Revenue Purchase Purc…" at bounding box center [372, 150] width 512 height 206
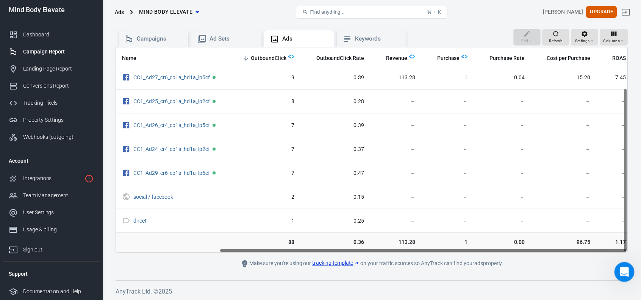
click at [625, 276] on icon "Open Intercom Messenger" at bounding box center [623, 271] width 13 height 13
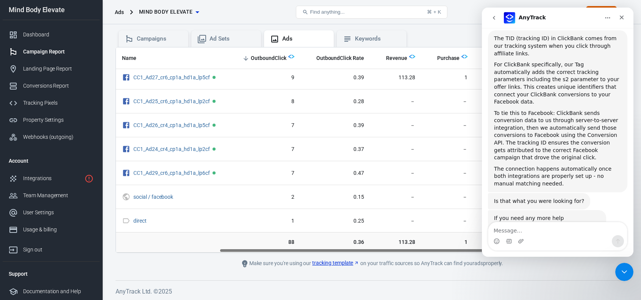
scroll to position [781, 0]
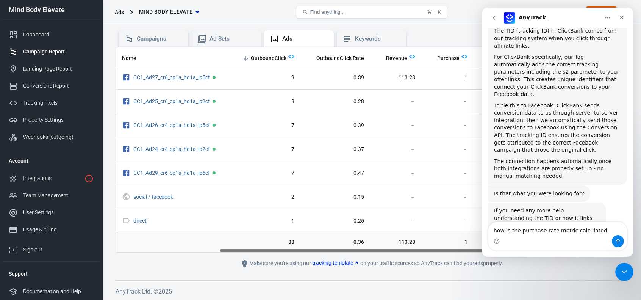
type textarea "how is the purchase rate metric calculated?"
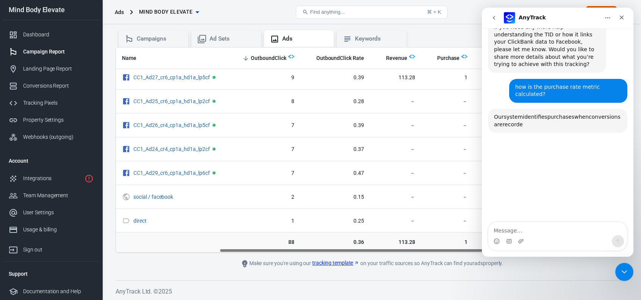
scroll to position [967, 0]
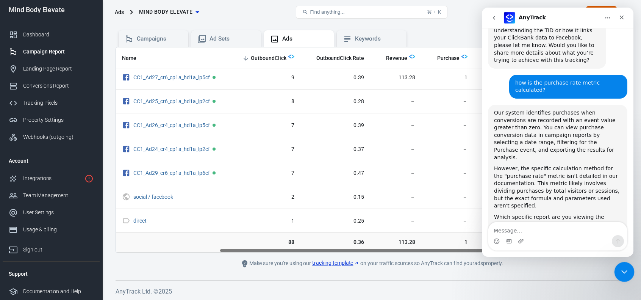
click at [628, 271] on icon "Close Intercom Messenger" at bounding box center [623, 270] width 9 height 9
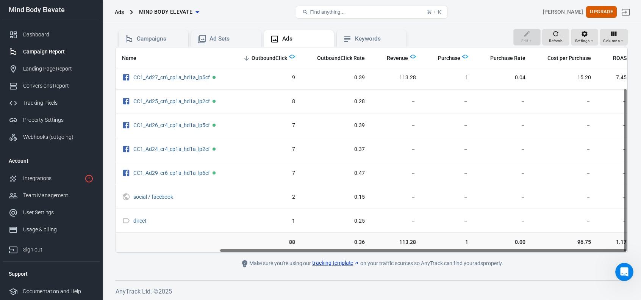
scroll to position [51, 130]
drag, startPoint x: 329, startPoint y: 250, endPoint x: 406, endPoint y: 243, distance: 77.2
click at [406, 243] on div "Name Link Clicks CPC CTR OutboundClick OutboundClick Rate Revenue Purchase Purc…" at bounding box center [372, 150] width 512 height 206
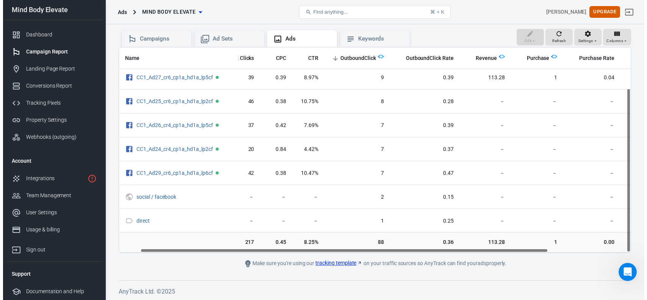
scroll to position [51, 0]
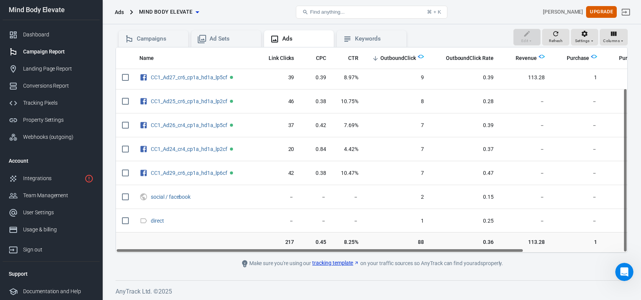
drag, startPoint x: 431, startPoint y: 250, endPoint x: 315, endPoint y: 243, distance: 116.5
click at [289, 249] on div "Name Link Clicks CPC CTR OutboundClick OutboundClick Rate Revenue Purchase Purc…" at bounding box center [372, 149] width 512 height 205
click at [614, 42] on span "Columns" at bounding box center [611, 41] width 17 height 7
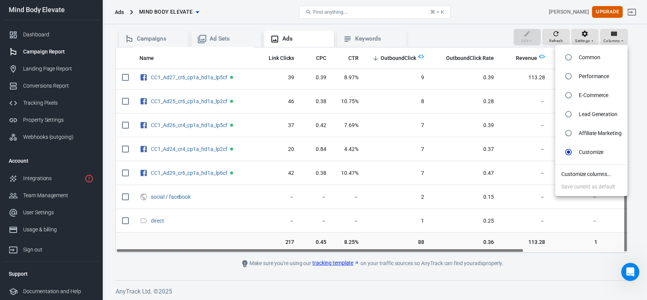
click at [579, 175] on li "Customize columns…" at bounding box center [591, 174] width 72 height 13
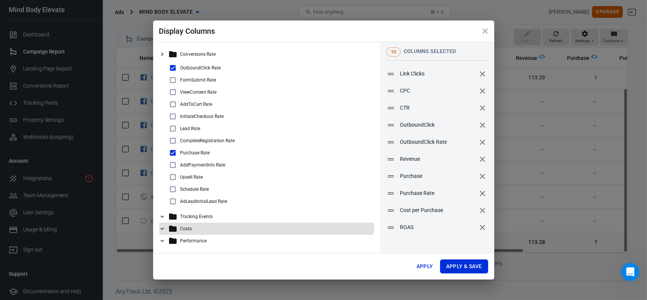
click at [165, 227] on icon at bounding box center [162, 228] width 7 height 7
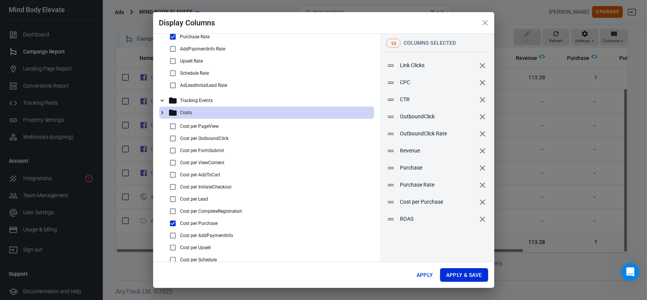
scroll to position [38, 0]
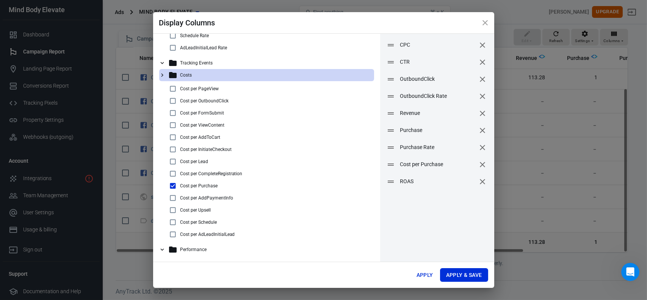
click at [162, 248] on icon at bounding box center [162, 249] width 7 height 7
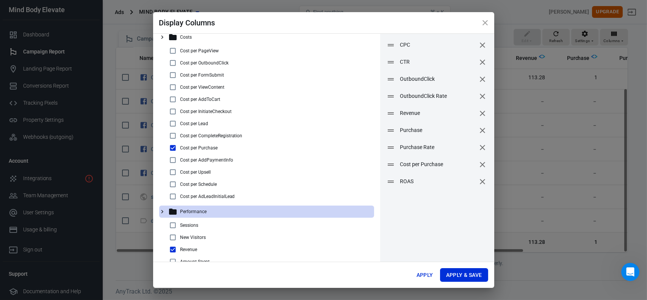
scroll to position [183, 0]
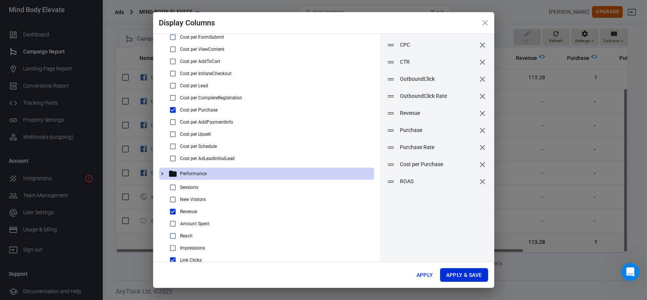
click at [173, 225] on input "checkbox" at bounding box center [172, 223] width 9 height 9
checkbox input "true"
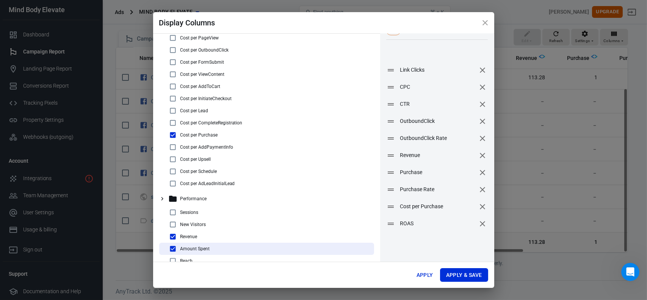
scroll to position [0, 0]
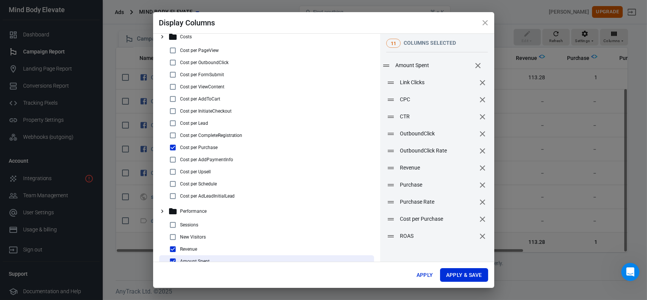
drag, startPoint x: 410, startPoint y: 202, endPoint x: 405, endPoint y: 69, distance: 133.1
click at [405, 69] on li "Amount Spent" at bounding box center [433, 65] width 114 height 17
click at [455, 274] on button "Apply & Save" at bounding box center [464, 275] width 48 height 14
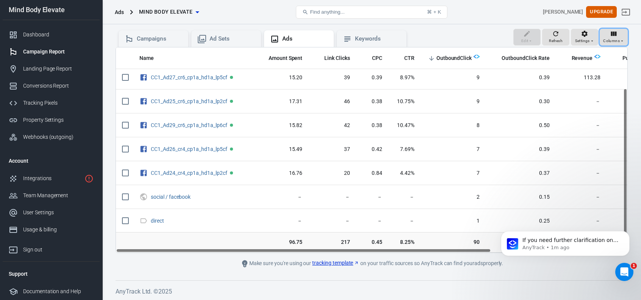
scroll to position [983, 0]
click at [44, 64] on link "Landing Page Report" at bounding box center [51, 68] width 97 height 17
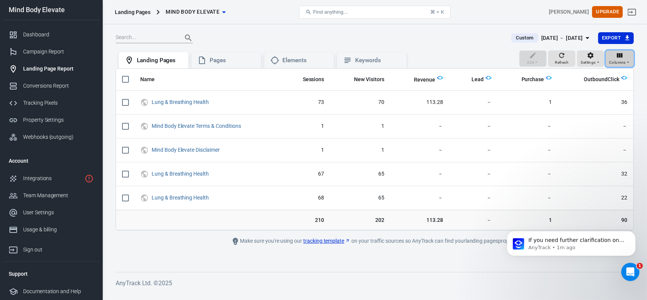
click at [627, 63] on icon "button" at bounding box center [628, 62] width 5 height 5
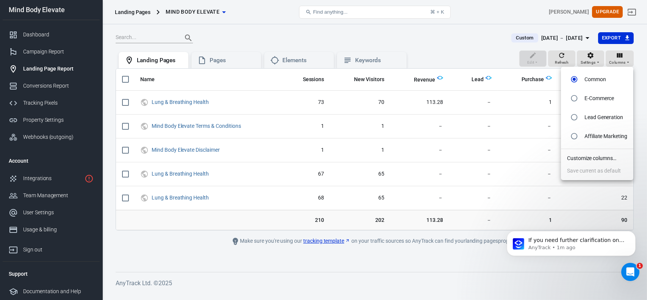
click at [578, 157] on li "Customize columns…" at bounding box center [597, 158] width 72 height 13
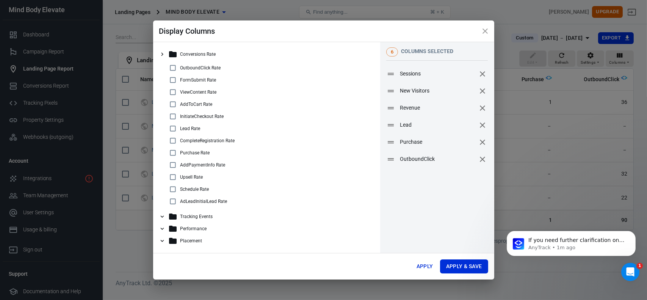
click at [166, 241] on div "Placement" at bounding box center [266, 241] width 215 height 12
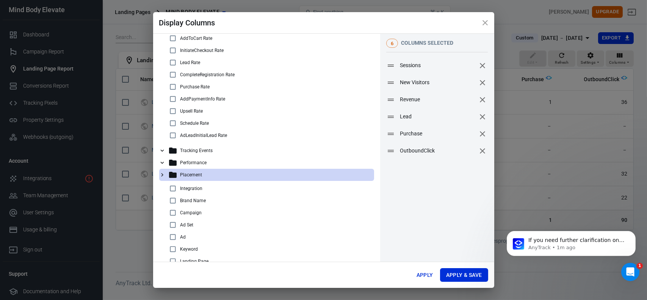
scroll to position [59, 0]
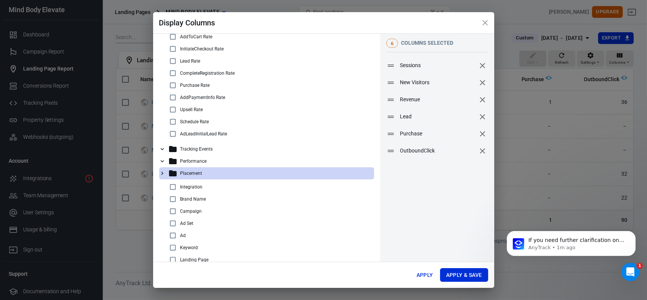
click at [162, 171] on icon at bounding box center [162, 173] width 7 height 7
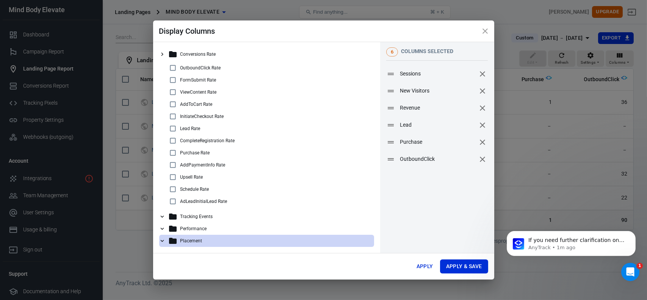
scroll to position [0, 0]
click at [161, 241] on icon at bounding box center [162, 240] width 7 height 7
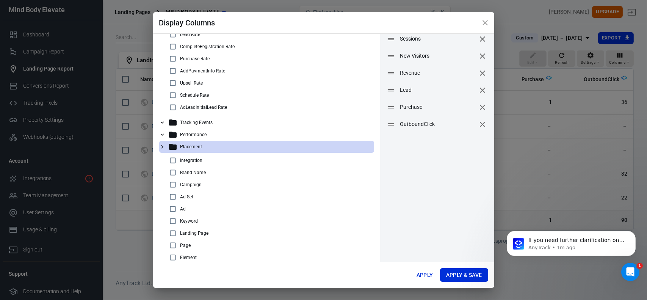
scroll to position [38, 0]
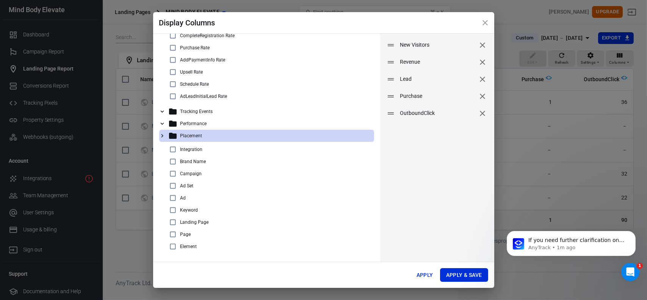
click at [171, 222] on input "checkbox" at bounding box center [172, 222] width 9 height 9
checkbox input "true"
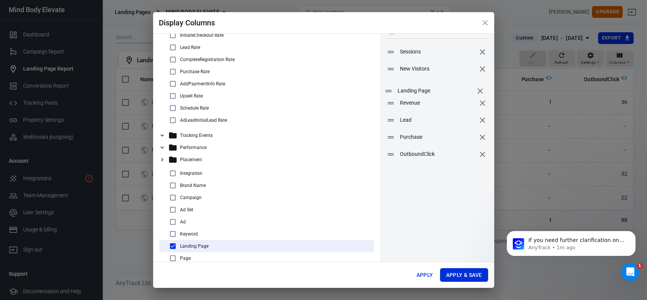
scroll to position [0, 0]
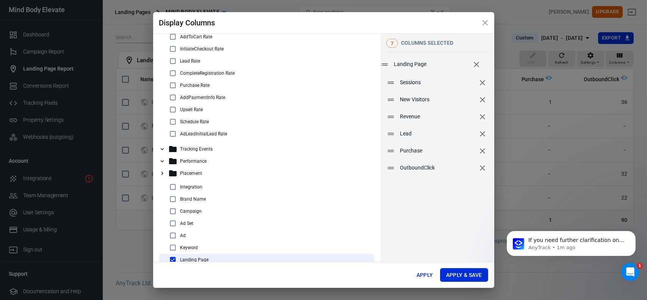
drag, startPoint x: 408, startPoint y: 132, endPoint x: 402, endPoint y: 66, distance: 65.8
click at [402, 66] on span "Landing Page" at bounding box center [432, 64] width 76 height 8
click at [457, 276] on button "Apply & Save" at bounding box center [464, 275] width 48 height 14
radio input "false"
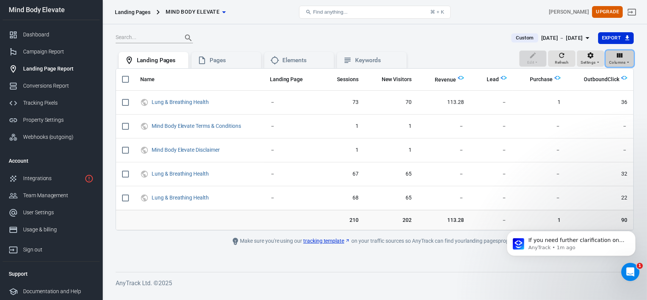
click at [615, 62] on span "Columns" at bounding box center [617, 62] width 17 height 7
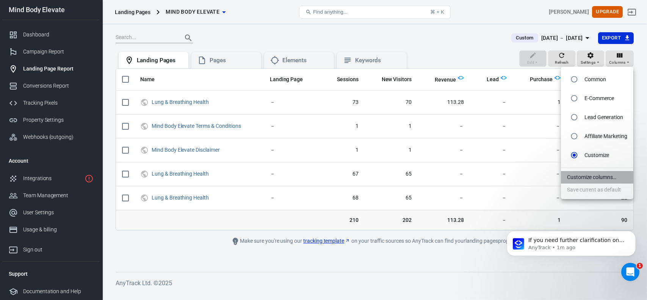
click at [580, 180] on li "Customize columns…" at bounding box center [597, 177] width 72 height 13
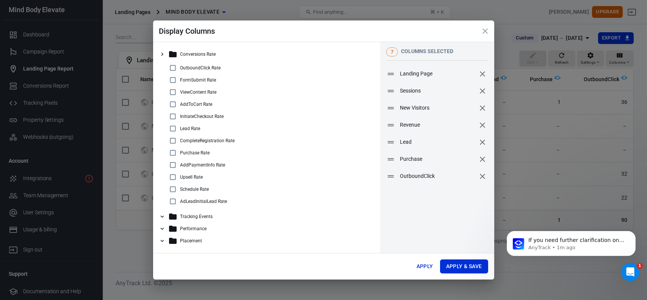
click at [478, 77] on icon "remove" at bounding box center [482, 73] width 9 height 9
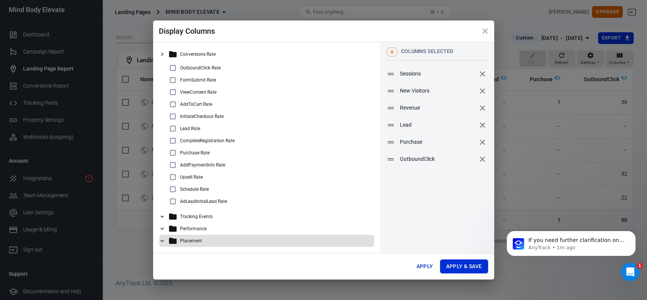
click at [163, 240] on icon at bounding box center [161, 241] width 3 height 2
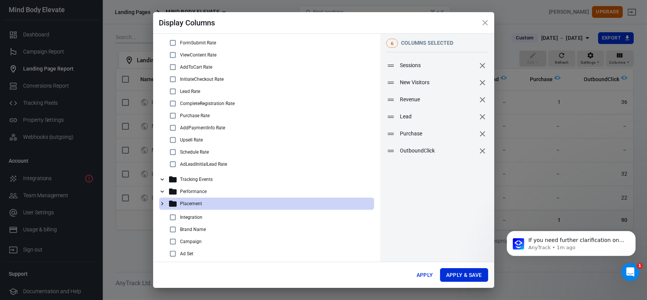
scroll to position [59, 0]
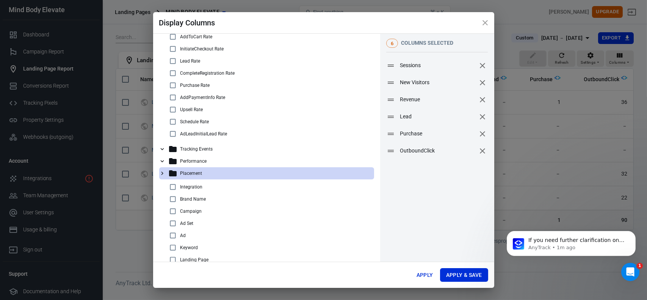
click at [173, 235] on input "checkbox" at bounding box center [172, 235] width 9 height 9
checkbox input "true"
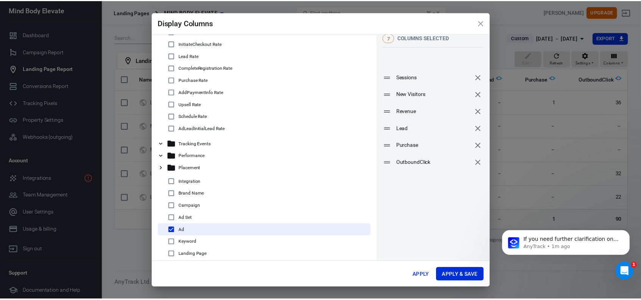
scroll to position [0, 0]
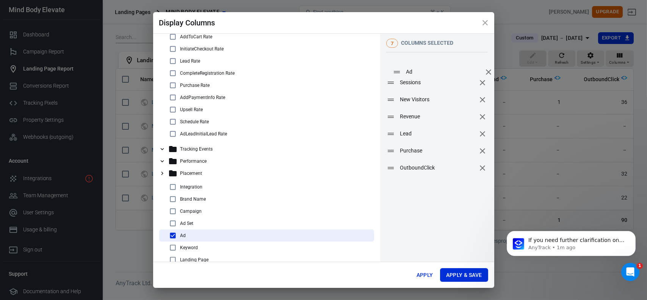
drag, startPoint x: 389, startPoint y: 131, endPoint x: 393, endPoint y: 72, distance: 59.2
click at [393, 72] on icon at bounding box center [396, 71] width 9 height 9
click at [446, 274] on button "Apply & Save" at bounding box center [464, 275] width 48 height 14
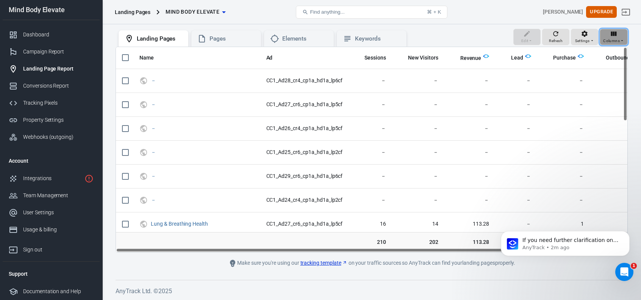
click at [620, 40] on icon "button" at bounding box center [622, 40] width 5 height 5
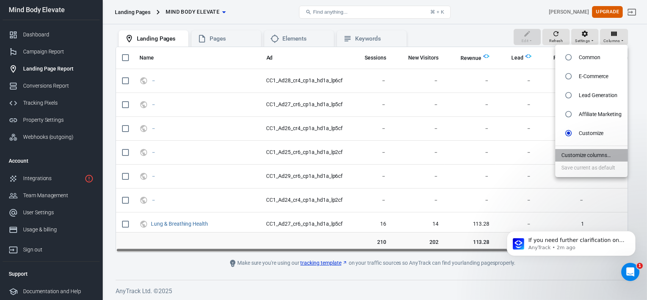
click at [573, 151] on li "Customize columns…" at bounding box center [591, 155] width 72 height 13
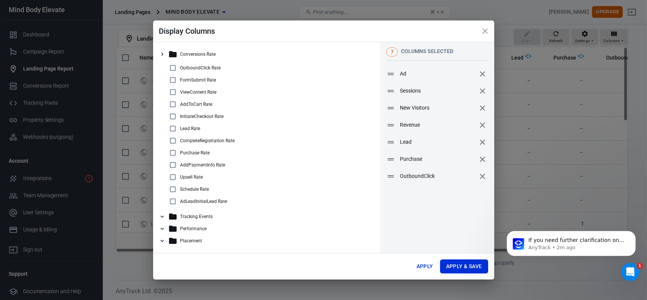
click at [480, 75] on icon "remove" at bounding box center [482, 73] width 5 height 5
click at [161, 240] on icon at bounding box center [162, 240] width 7 height 7
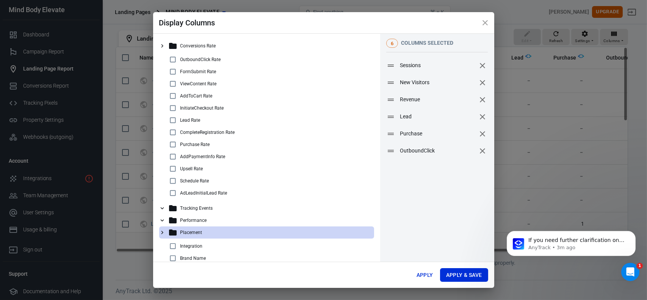
click at [162, 208] on icon at bounding box center [161, 208] width 3 height 2
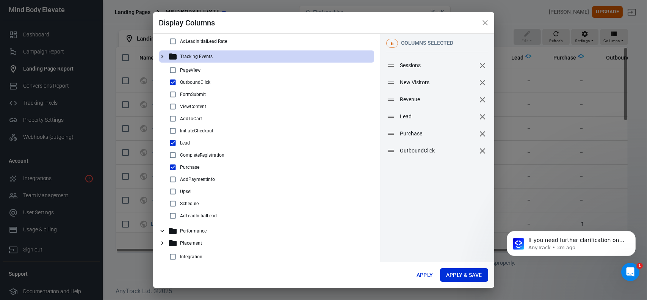
scroll to position [114, 0]
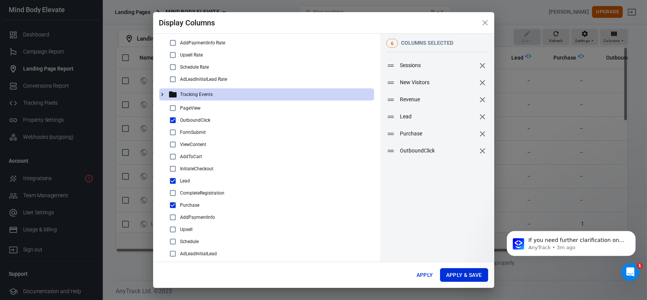
click at [171, 182] on input "checkbox" at bounding box center [172, 180] width 9 height 9
checkbox input "false"
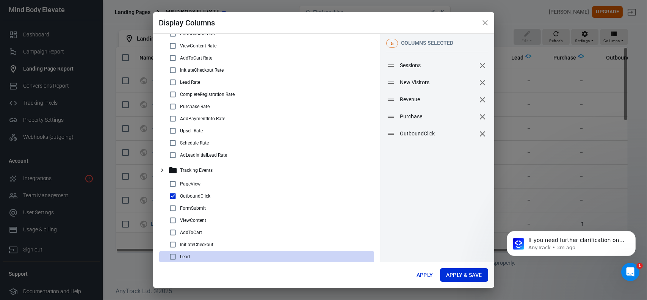
scroll to position [0, 0]
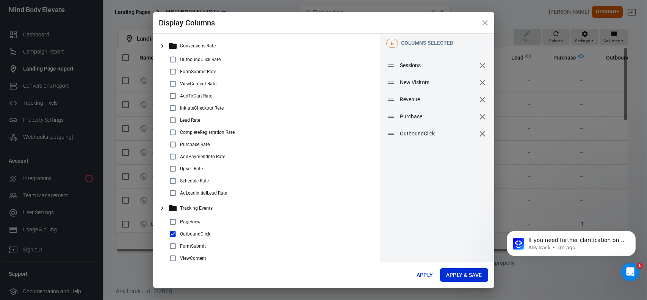
click at [164, 45] on icon at bounding box center [162, 45] width 7 height 7
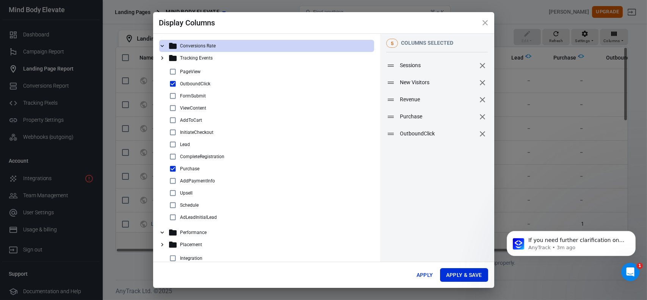
click at [164, 45] on icon at bounding box center [162, 45] width 7 height 7
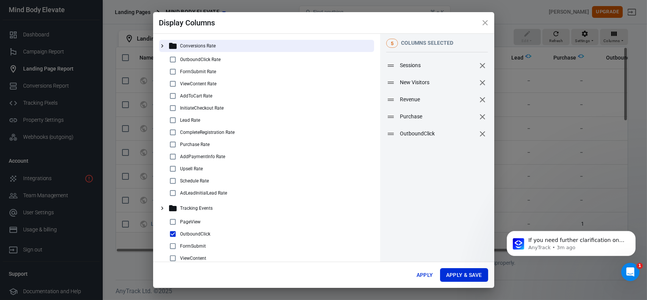
click at [174, 63] on input "checkbox" at bounding box center [172, 59] width 9 height 9
checkbox input "true"
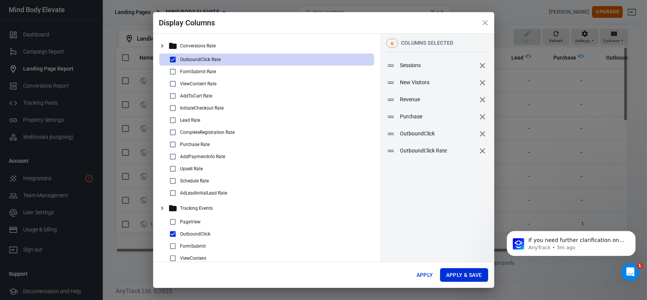
click at [172, 146] on input "checkbox" at bounding box center [172, 144] width 9 height 9
checkbox input "true"
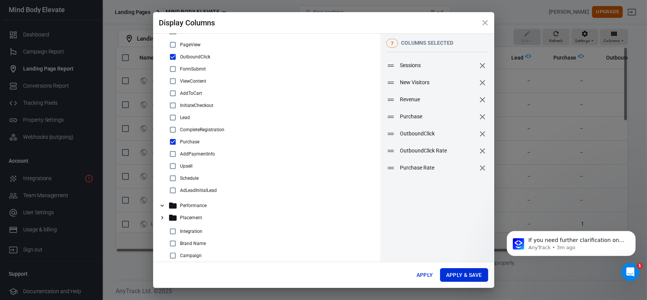
scroll to position [189, 0]
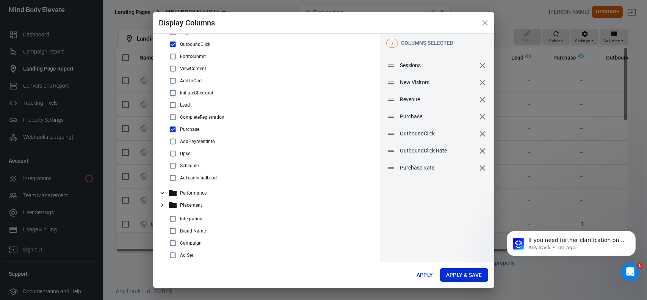
click at [162, 207] on icon at bounding box center [162, 205] width 7 height 7
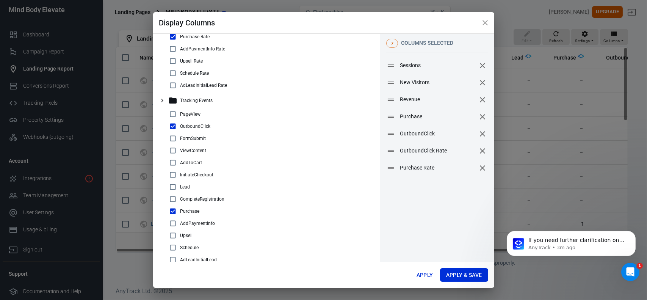
scroll to position [38, 0]
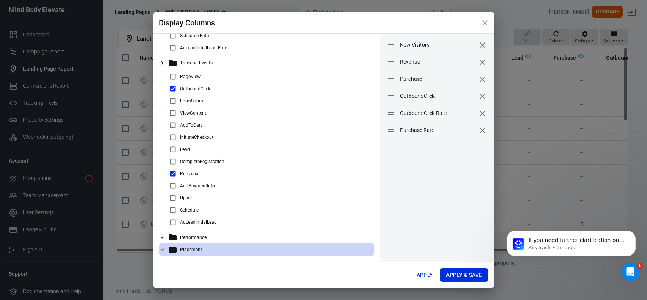
click at [164, 235] on icon at bounding box center [162, 237] width 7 height 7
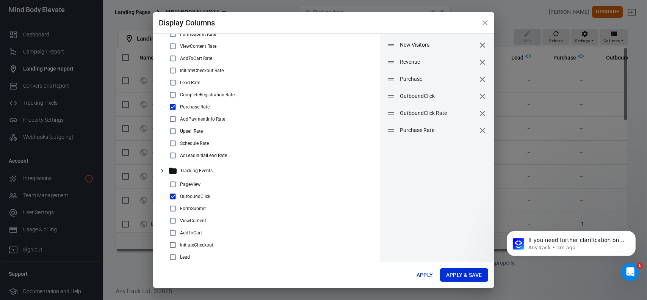
scroll to position [0, 0]
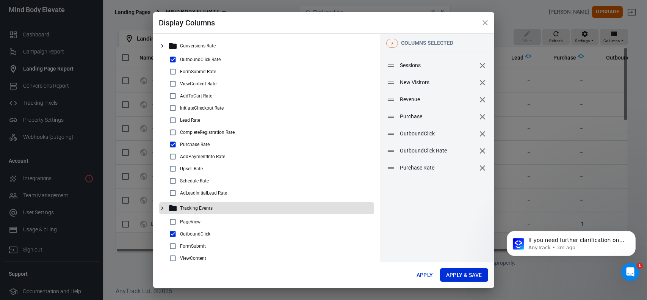
click at [161, 207] on icon at bounding box center [162, 208] width 2 height 3
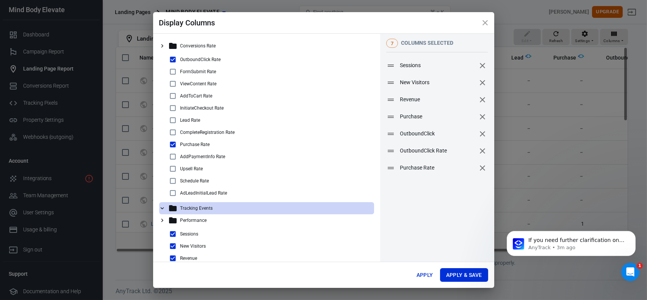
click at [161, 207] on icon at bounding box center [162, 208] width 7 height 7
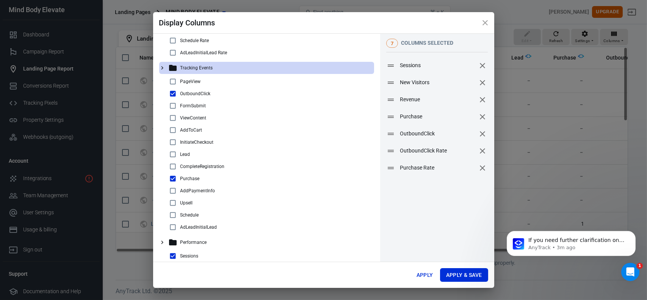
scroll to position [149, 0]
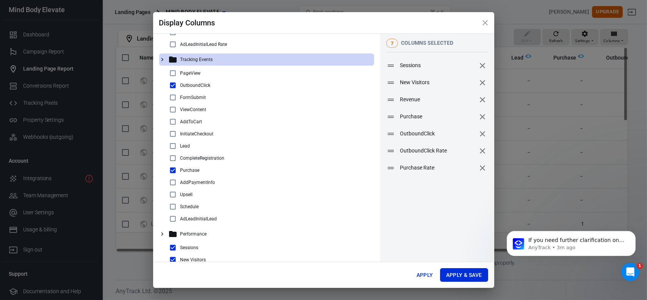
click at [173, 146] on input "checkbox" at bounding box center [172, 145] width 9 height 9
checkbox input "true"
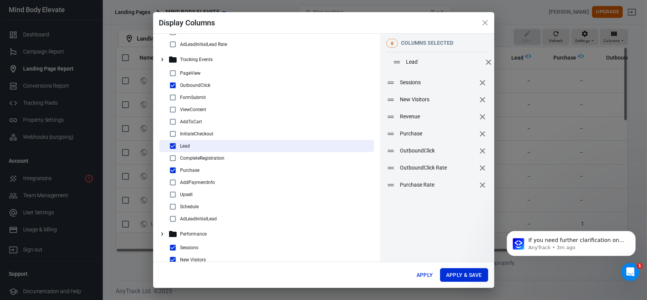
drag, startPoint x: 399, startPoint y: 186, endPoint x: 405, endPoint y: 63, distance: 123.3
click at [406, 63] on span "Lead" at bounding box center [444, 62] width 76 height 8
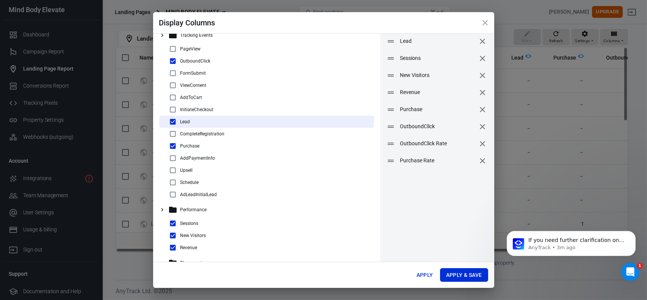
scroll to position [38, 0]
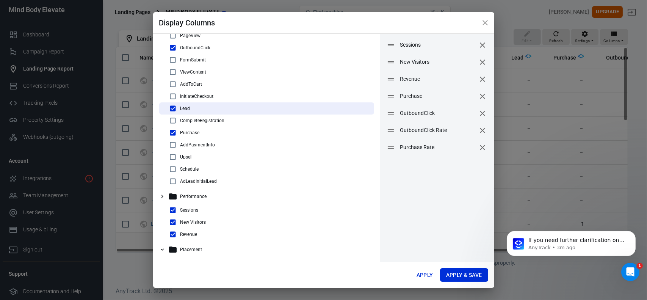
click at [163, 250] on icon at bounding box center [162, 249] width 7 height 7
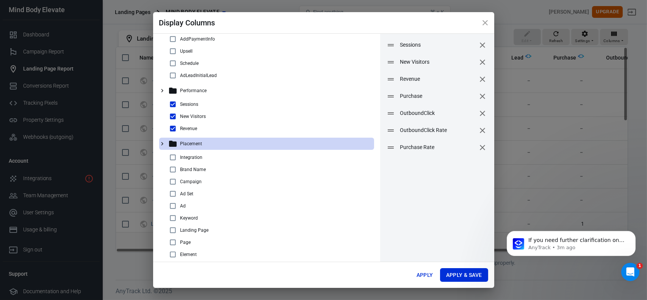
scroll to position [262, 0]
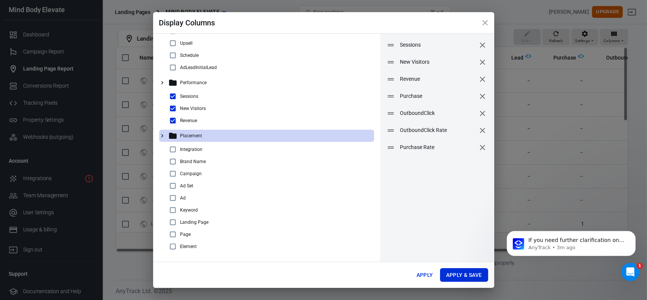
click at [174, 231] on input "checkbox" at bounding box center [172, 234] width 9 height 9
checkbox input "true"
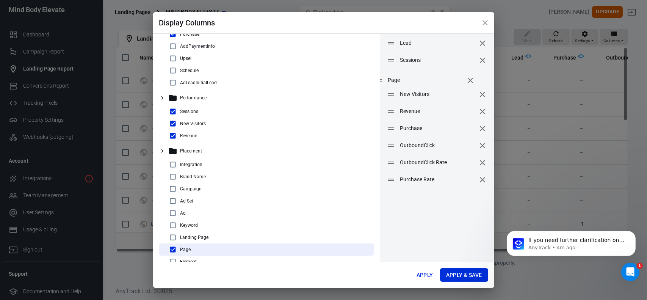
scroll to position [0, 0]
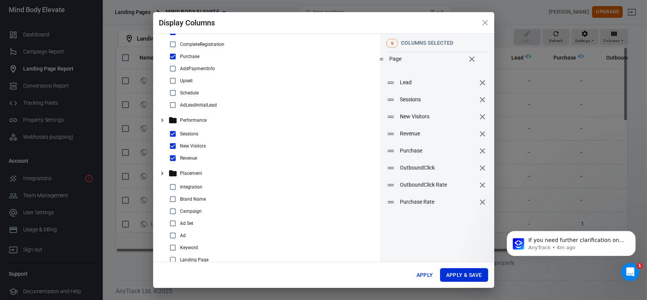
drag, startPoint x: 399, startPoint y: 171, endPoint x: 388, endPoint y: 66, distance: 105.5
click at [388, 66] on li "Page" at bounding box center [426, 58] width 114 height 17
click at [448, 276] on button "Apply & Save" at bounding box center [464, 275] width 48 height 14
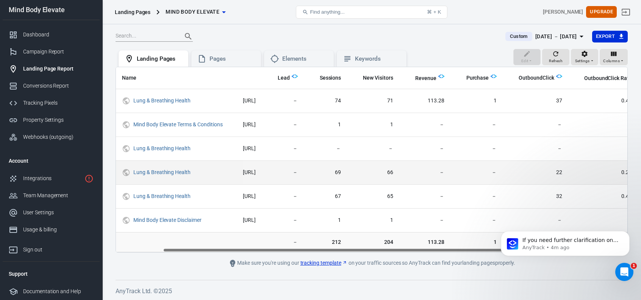
drag, startPoint x: 429, startPoint y: 250, endPoint x: 440, endPoint y: 170, distance: 80.7
click at [461, 204] on div "Name Page Lead Sessions New Visitors Revenue Purchase OutboundClick OutboundCli…" at bounding box center [372, 160] width 512 height 186
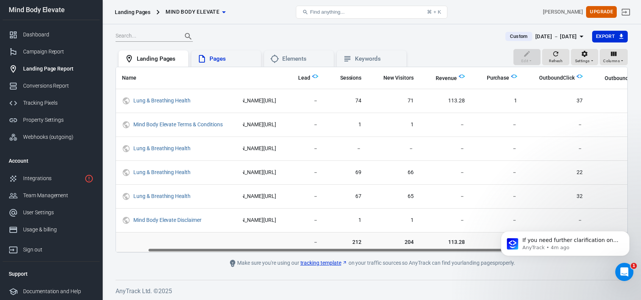
click at [229, 60] on div "Pages" at bounding box center [232, 59] width 45 height 8
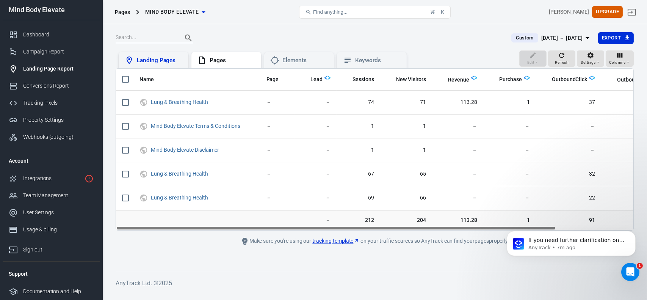
click at [163, 54] on div "Landing Pages" at bounding box center [154, 60] width 70 height 17
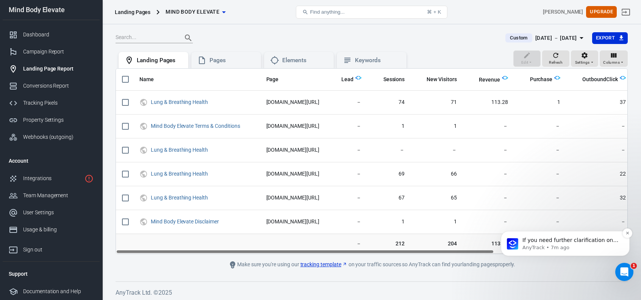
scroll to position [0, 13]
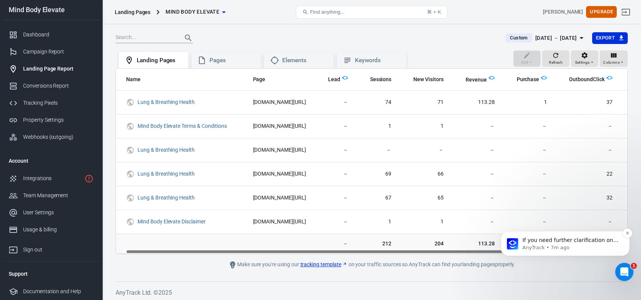
drag, startPoint x: 968, startPoint y: 445, endPoint x: 557, endPoint y: 252, distance: 453.8
click at [629, 234] on icon "Dismiss notification" at bounding box center [628, 233] width 4 height 4
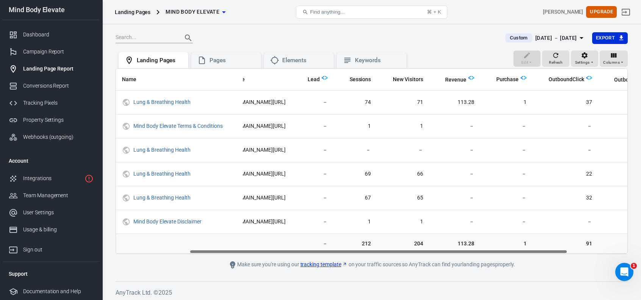
scroll to position [0, 0]
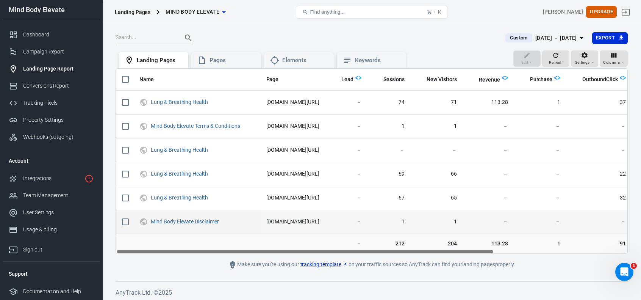
drag, startPoint x: 500, startPoint y: 253, endPoint x: 340, endPoint y: 216, distance: 163.7
click at [381, 244] on div "Name Page Lead Sessions New Visitors Revenue Purchase OutboundClick OutboundCli…" at bounding box center [372, 161] width 512 height 186
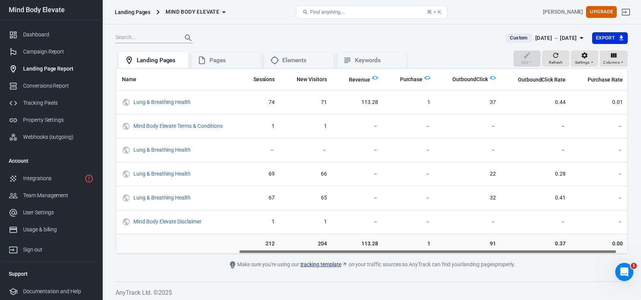
scroll to position [0, 180]
drag, startPoint x: 415, startPoint y: 252, endPoint x: 584, endPoint y: 250, distance: 169.0
click at [584, 250] on div "Name Page Lead Sessions New Visitors Revenue Purchase OutboundClick OutboundCli…" at bounding box center [372, 161] width 512 height 185
drag, startPoint x: 561, startPoint y: 252, endPoint x: 574, endPoint y: 249, distance: 14.1
click at [574, 249] on div "Name Page Lead Sessions New Visitors Revenue Purchase OutboundClick OutboundCli…" at bounding box center [372, 161] width 512 height 186
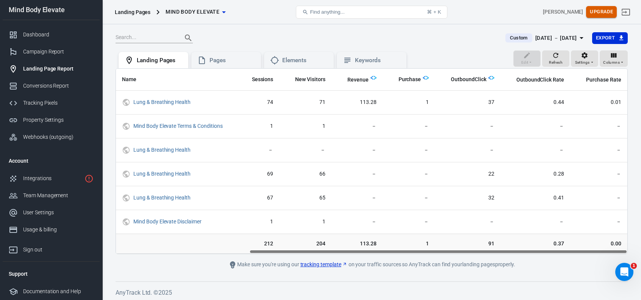
click at [604, 10] on button "Upgrade" at bounding box center [601, 12] width 31 height 12
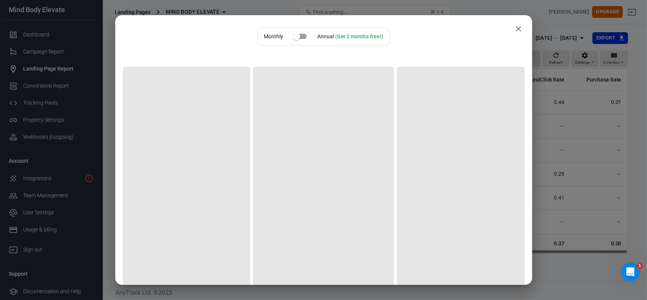
click at [514, 25] on icon "close" at bounding box center [518, 28] width 9 height 9
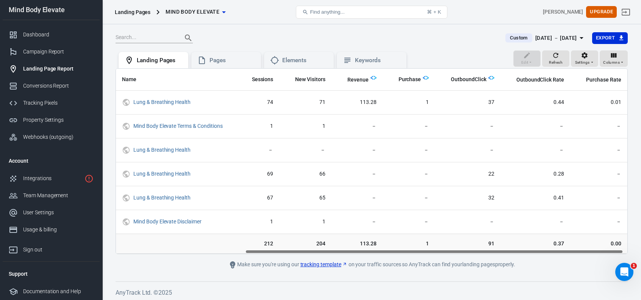
scroll to position [0, 175]
click at [554, 62] on span "Refresh" at bounding box center [556, 62] width 14 height 7
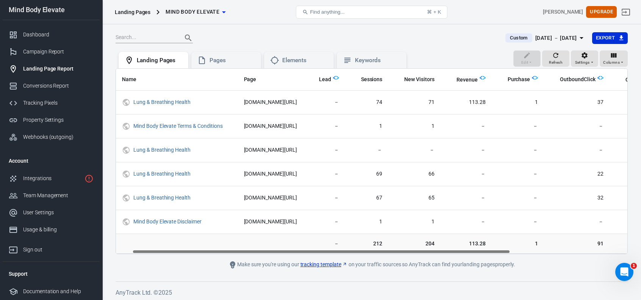
scroll to position [0, 0]
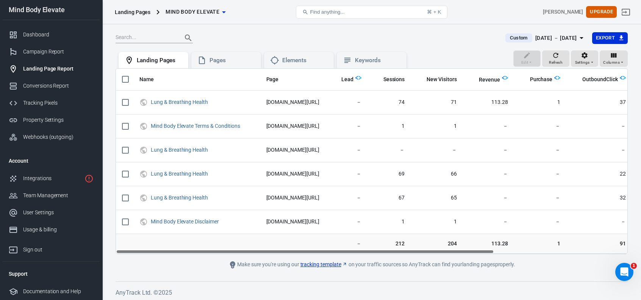
drag, startPoint x: 477, startPoint y: 251, endPoint x: 437, endPoint y: 245, distance: 40.6
click at [437, 245] on div "Name Page Lead Sessions New Visitors Revenue Purchase OutboundClick OutboundCli…" at bounding box center [372, 161] width 512 height 186
click at [46, 291] on div "Documentation and Help" at bounding box center [58, 291] width 70 height 8
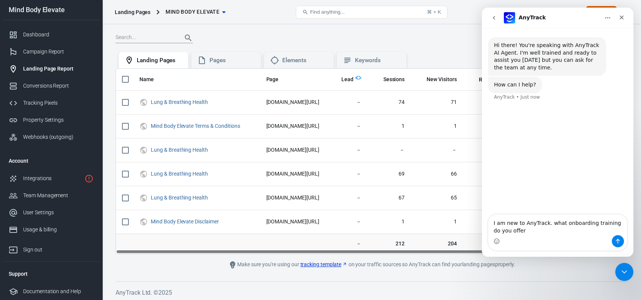
type textarea "I am new to AnyTrack. what onboarding training do you offer?"
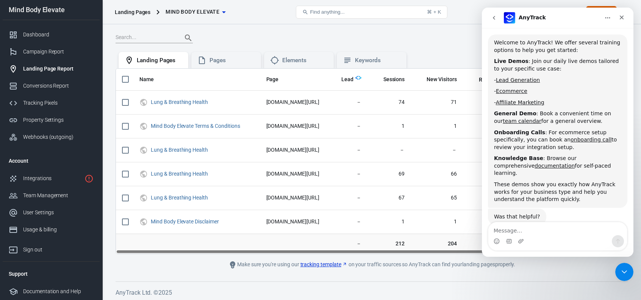
scroll to position [96, 0]
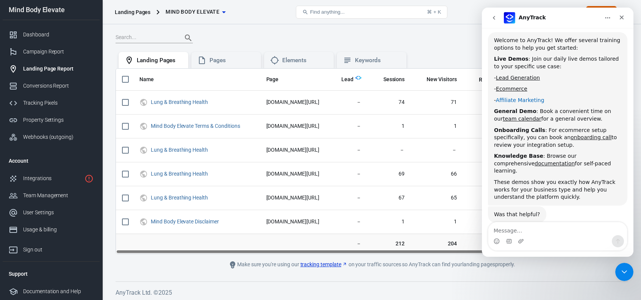
click at [515, 100] on link "Affiliate Marketing" at bounding box center [520, 100] width 49 height 6
click at [623, 19] on icon "Close" at bounding box center [622, 18] width 4 height 4
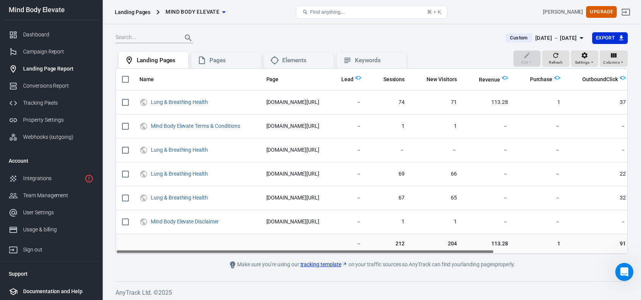
click at [63, 291] on div "Documentation and Help" at bounding box center [58, 291] width 70 height 8
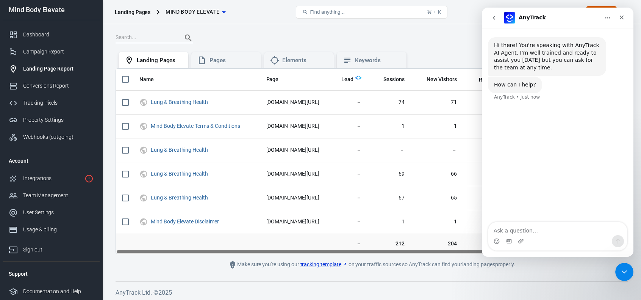
click at [491, 18] on icon "go back" at bounding box center [494, 18] width 6 height 6
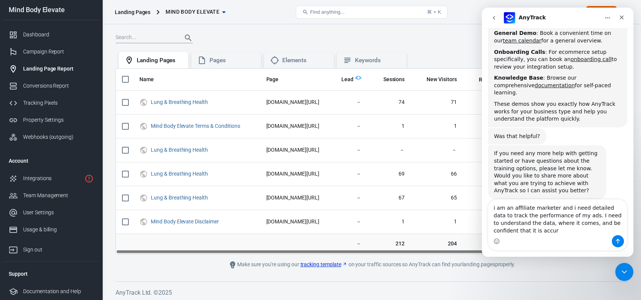
scroll to position [183, 0]
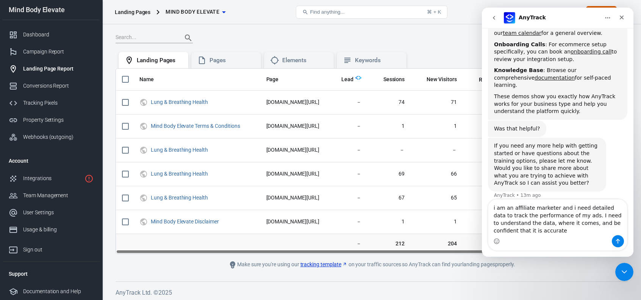
type textarea "i am an affiliate marketer and i need detailed data to track the performance of…"
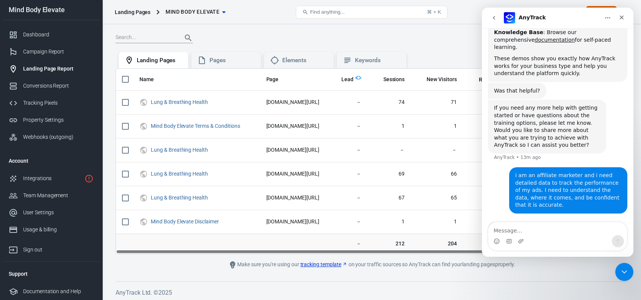
scroll to position [230, 0]
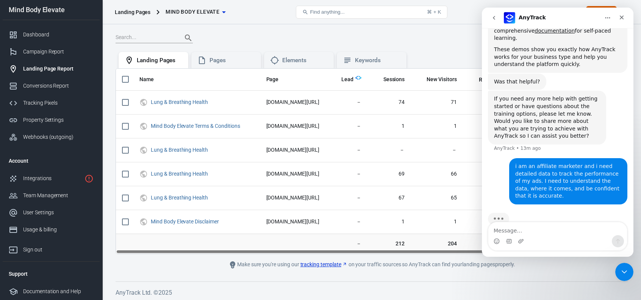
click at [414, 44] on div "Custom Aug 18 － Aug 19, 2025 Export" at bounding box center [372, 41] width 512 height 19
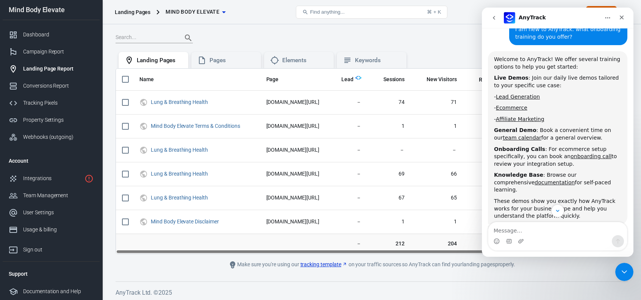
scroll to position [108, 0]
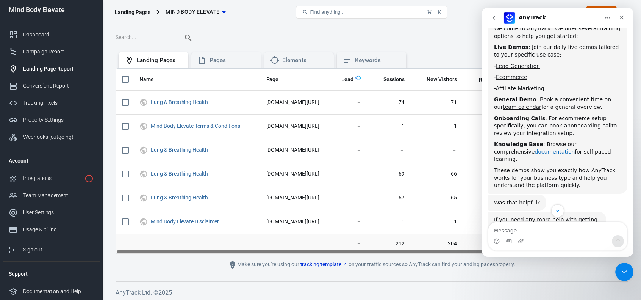
click at [535, 153] on link "documentation" at bounding box center [555, 152] width 40 height 6
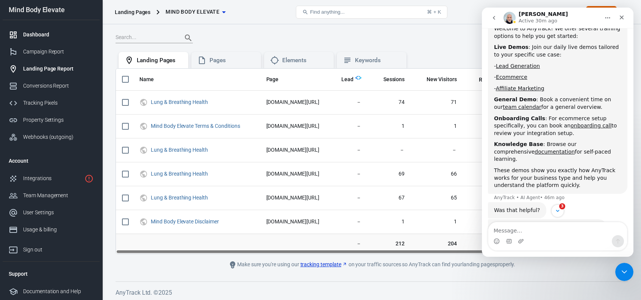
click at [27, 34] on div "Dashboard" at bounding box center [58, 35] width 70 height 8
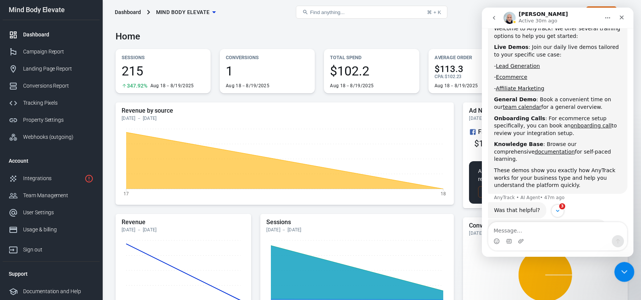
click at [627, 271] on icon "Close Intercom Messenger" at bounding box center [623, 270] width 9 height 9
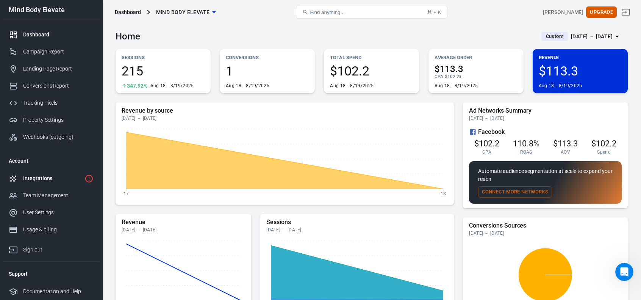
click at [35, 177] on div "Integrations" at bounding box center [52, 178] width 58 height 8
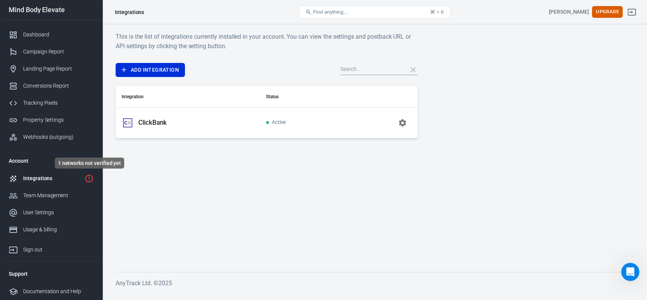
click at [91, 177] on icon "1 networks not verified yet" at bounding box center [89, 178] width 9 height 9
click at [46, 196] on div "Team Management" at bounding box center [58, 195] width 70 height 8
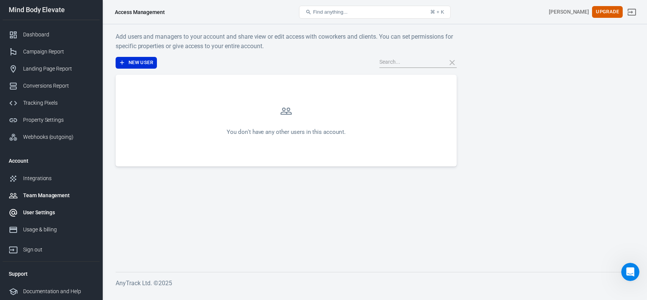
click at [42, 214] on div "User Settings" at bounding box center [58, 212] width 70 height 8
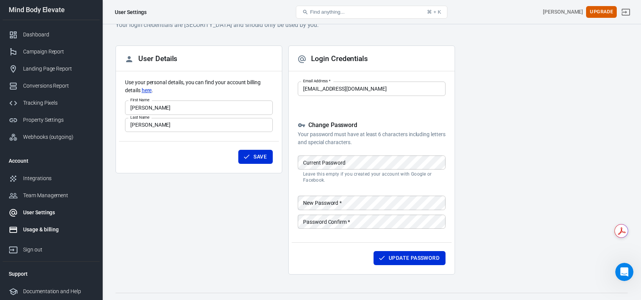
scroll to position [34, 0]
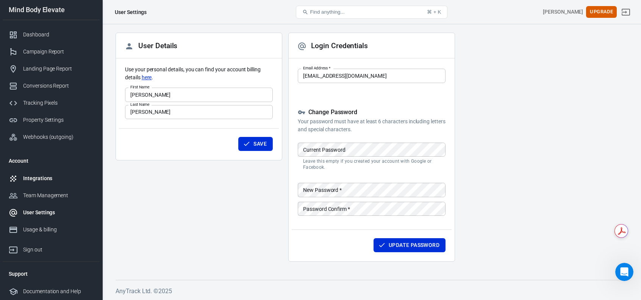
click at [35, 175] on div "Integrations" at bounding box center [58, 178] width 70 height 8
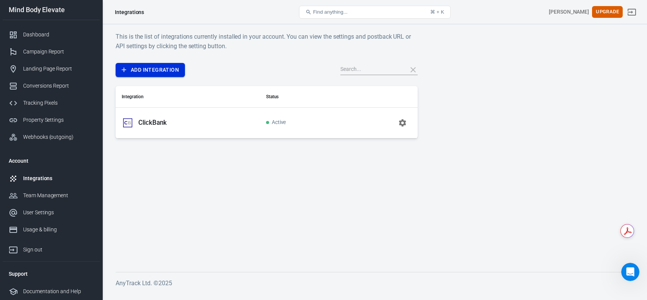
click at [141, 73] on link "Add Integration" at bounding box center [150, 70] width 69 height 14
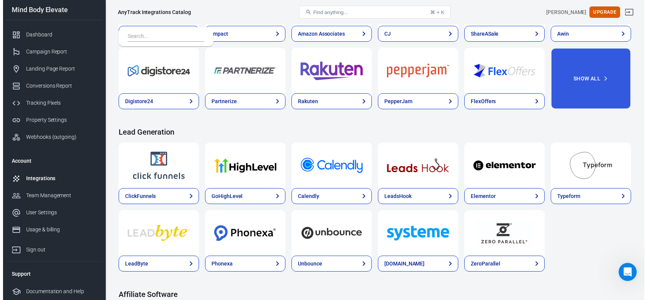
scroll to position [277, 0]
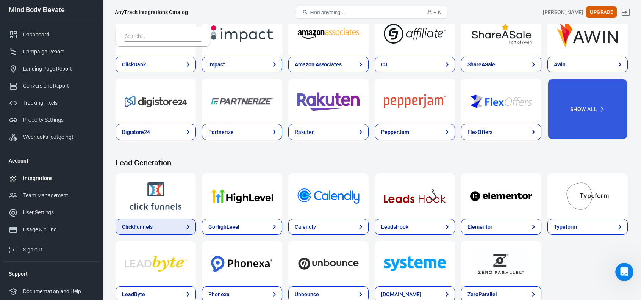
click at [147, 225] on div "ClickFunnels" at bounding box center [137, 227] width 31 height 8
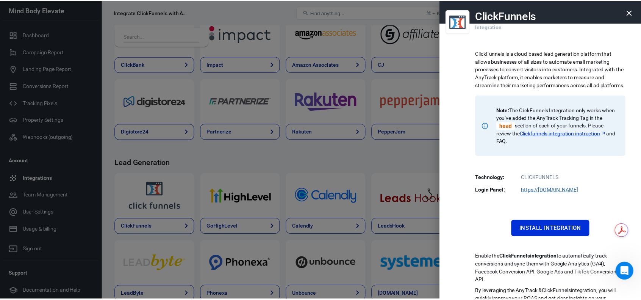
scroll to position [24, 0]
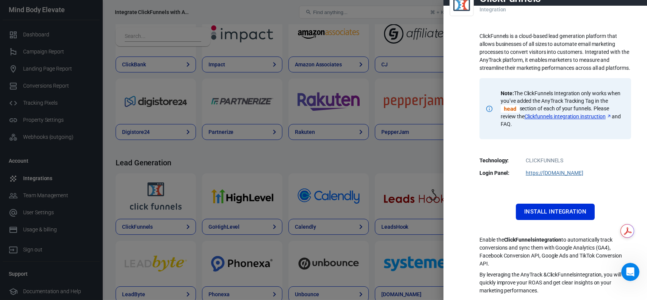
click at [119, 157] on div at bounding box center [323, 150] width 647 height 300
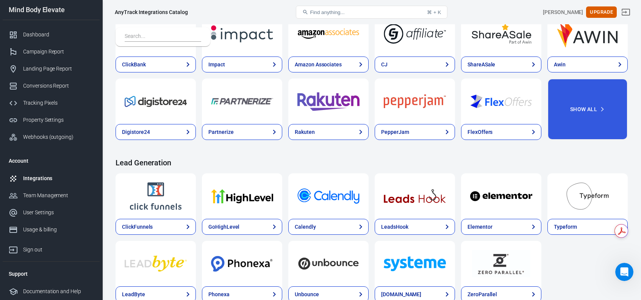
click at [332, 12] on span "Find anything..." at bounding box center [327, 12] width 34 height 6
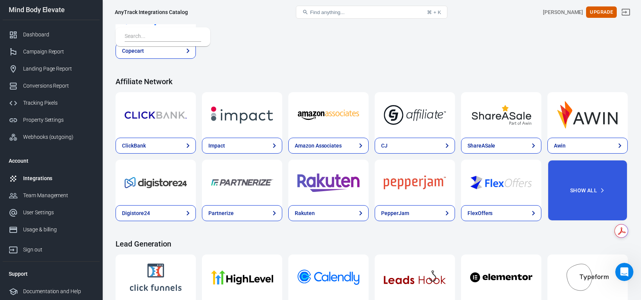
scroll to position [125, 0]
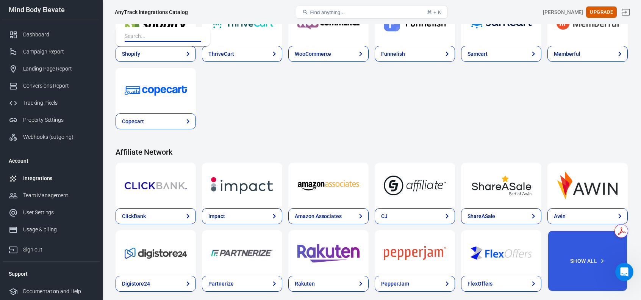
click at [136, 38] on input "text" at bounding box center [162, 37] width 74 height 10
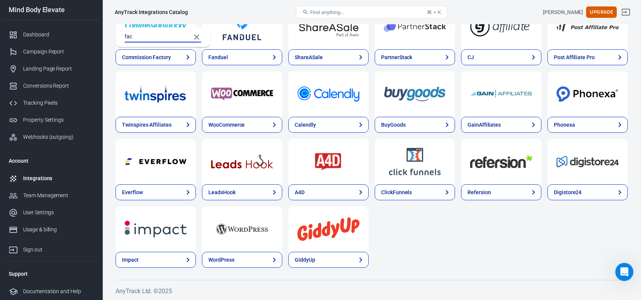
scroll to position [0, 0]
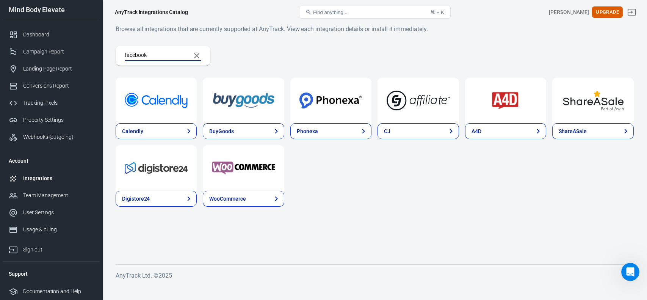
type input "facebook"
click at [197, 54] on icon "Clear Search" at bounding box center [196, 55] width 9 height 9
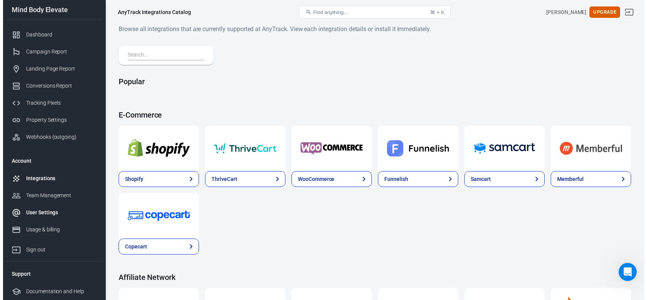
scroll to position [114, 0]
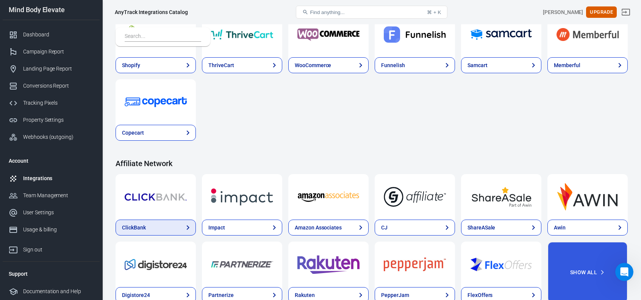
click at [163, 222] on link "ClickBank" at bounding box center [156, 227] width 80 height 16
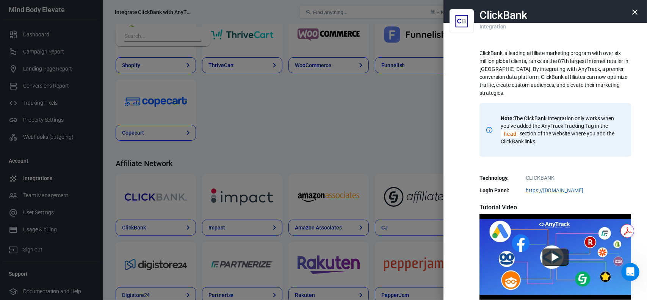
click at [318, 117] on div at bounding box center [323, 150] width 647 height 300
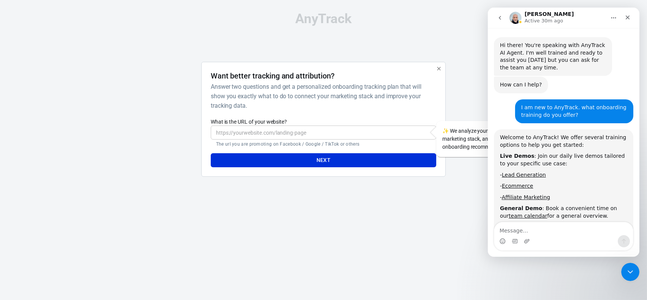
scroll to position [538, 0]
